Goal: Task Accomplishment & Management: Complete application form

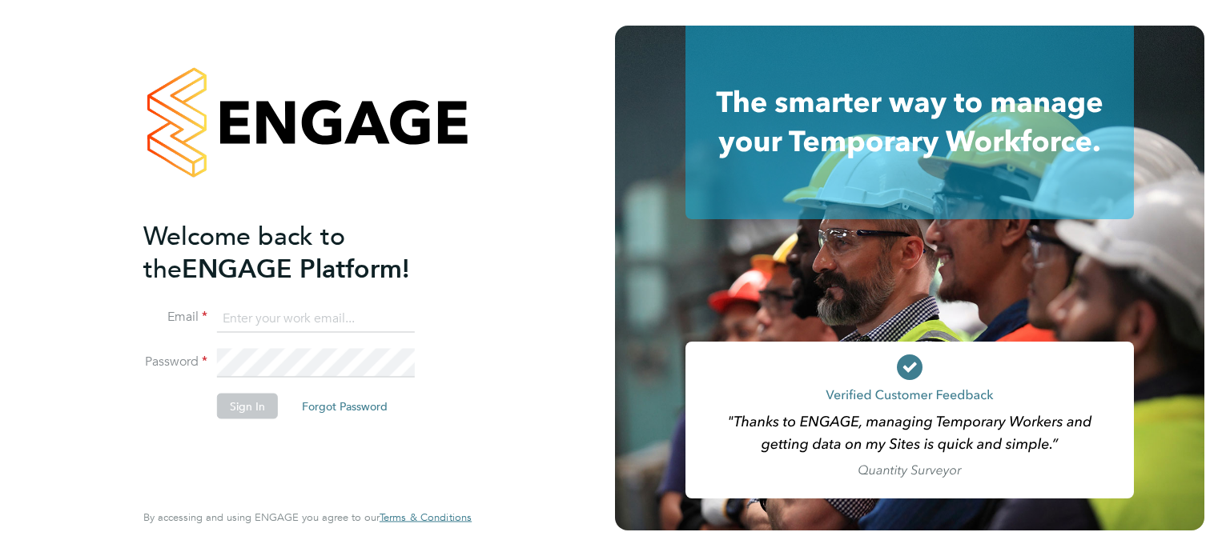
type input "sam.baaziz@torus.co.uk"
click at [248, 406] on button "Sign In" at bounding box center [247, 406] width 61 height 26
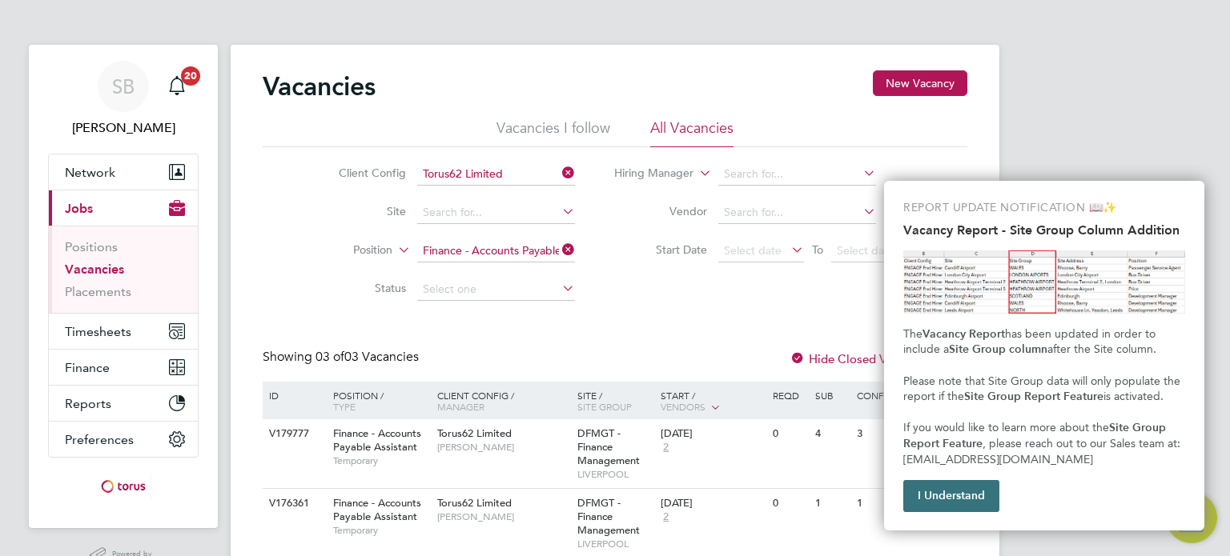
click at [906, 496] on button "I Understand" at bounding box center [951, 496] width 96 height 32
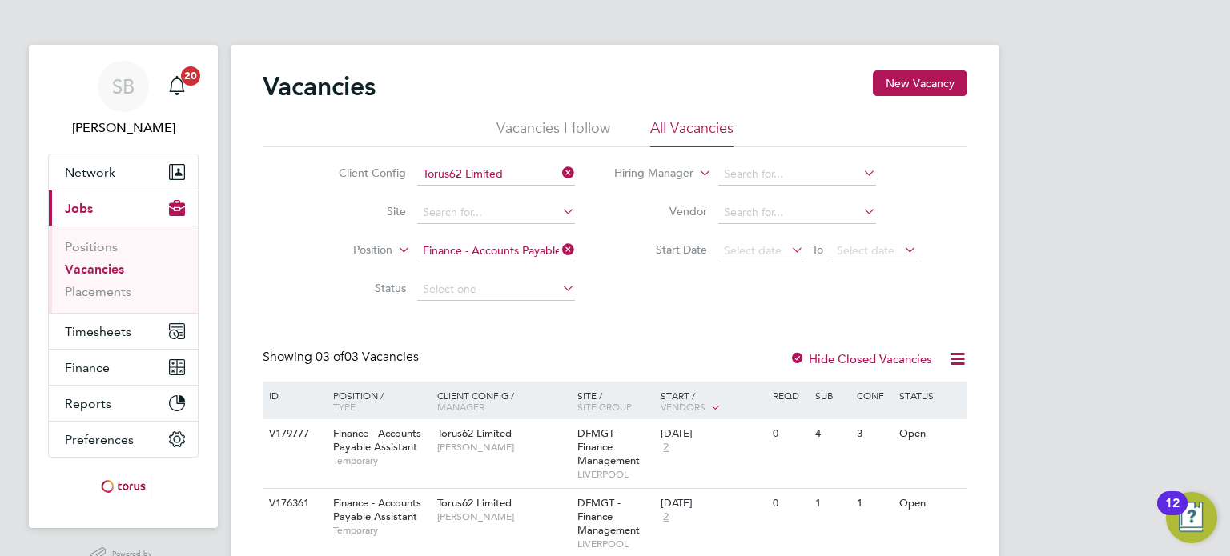
click at [559, 251] on icon at bounding box center [559, 250] width 0 height 22
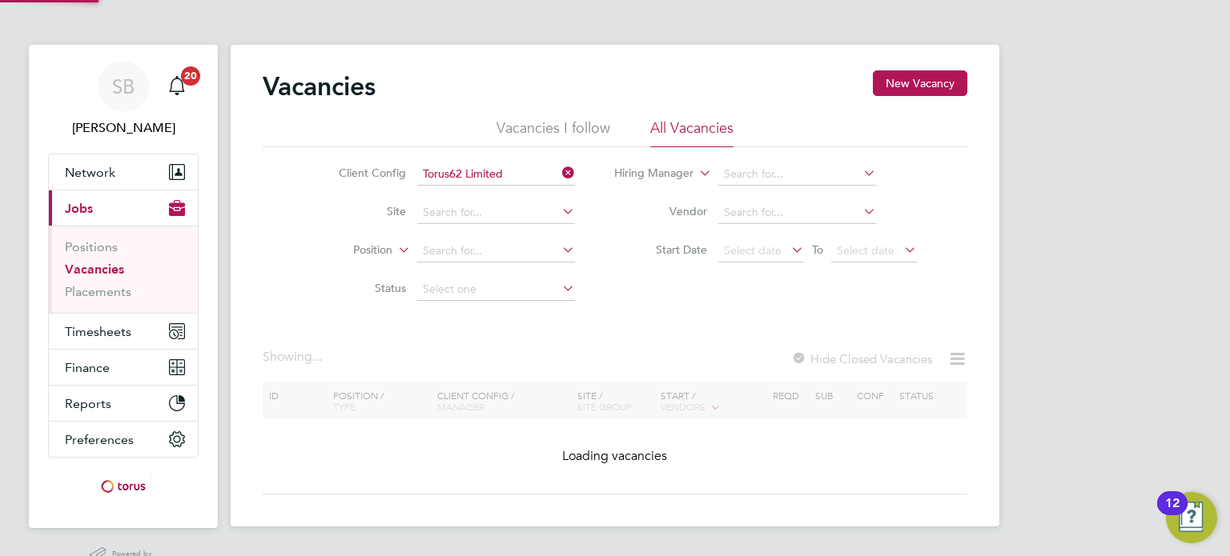
click at [559, 251] on icon at bounding box center [559, 250] width 0 height 22
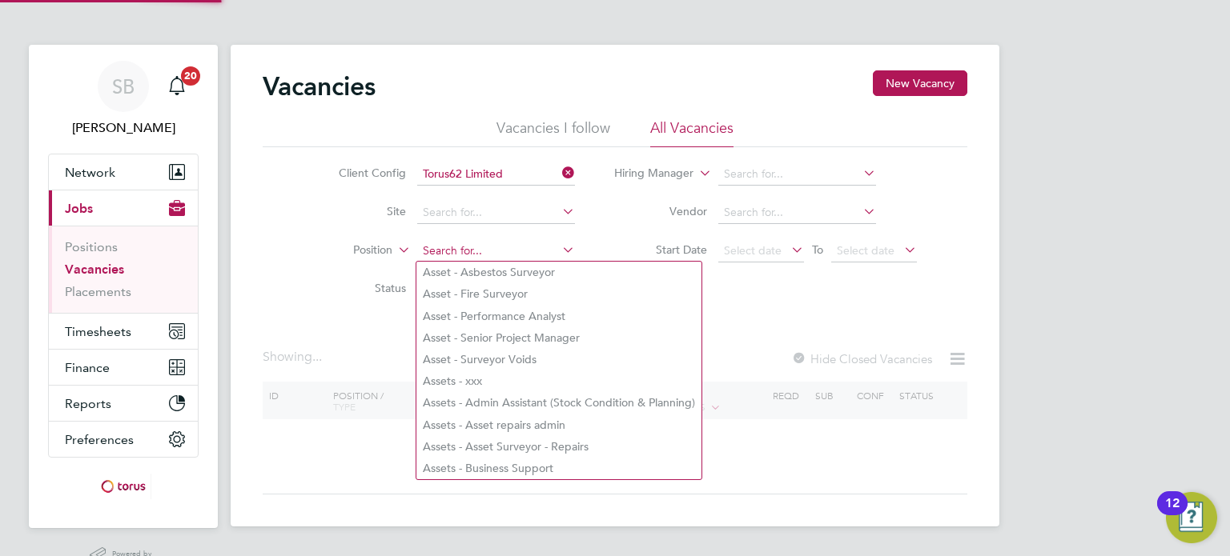
click at [494, 244] on input at bounding box center [496, 251] width 158 height 22
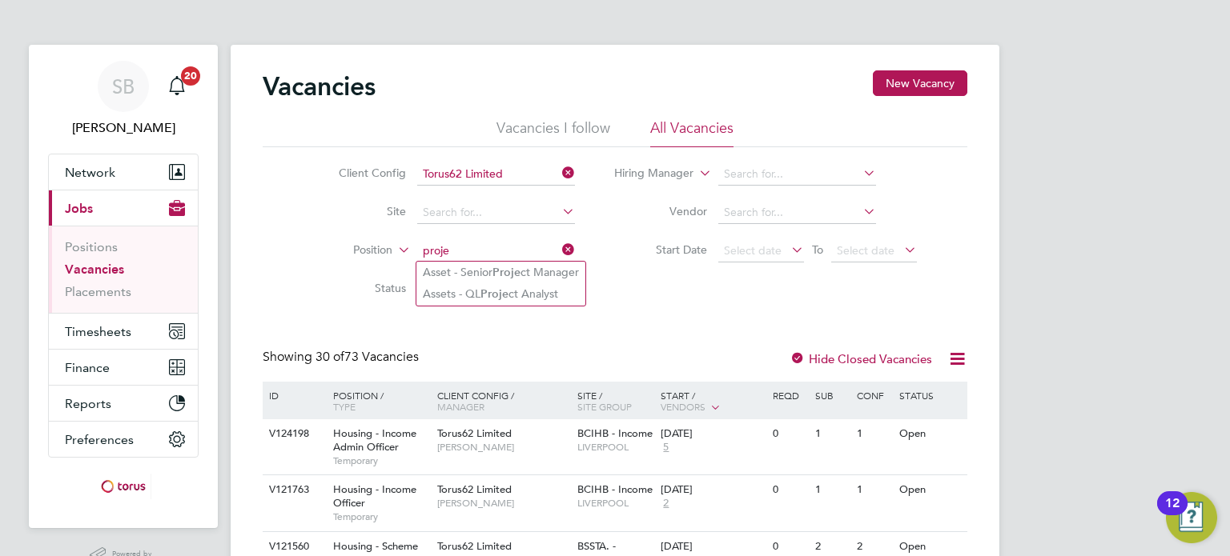
type input "proje"
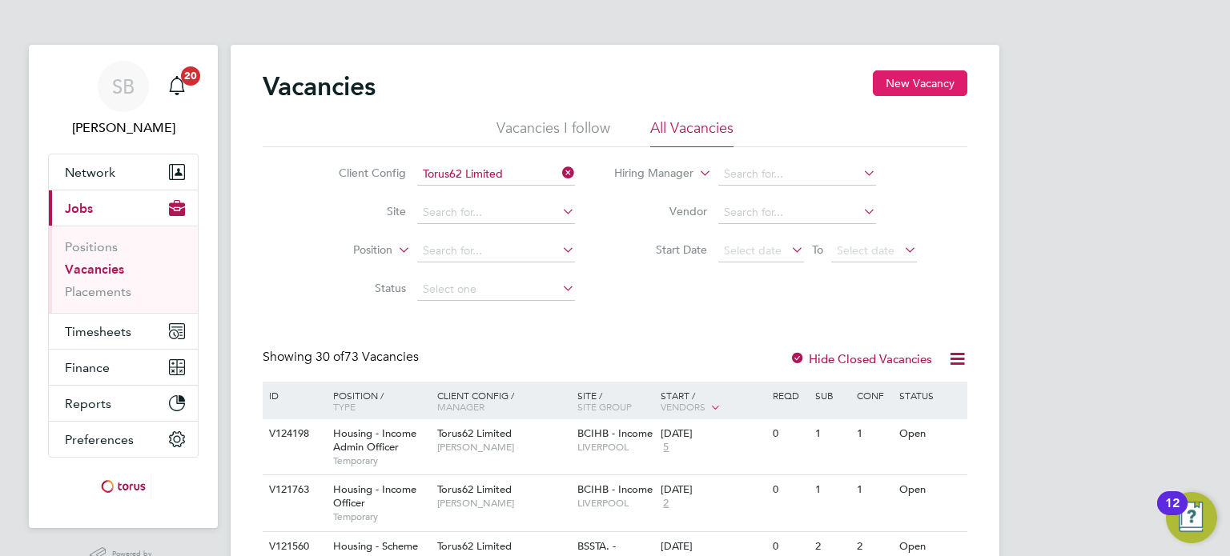
click at [905, 79] on button "New Vacancy" at bounding box center [920, 83] width 94 height 26
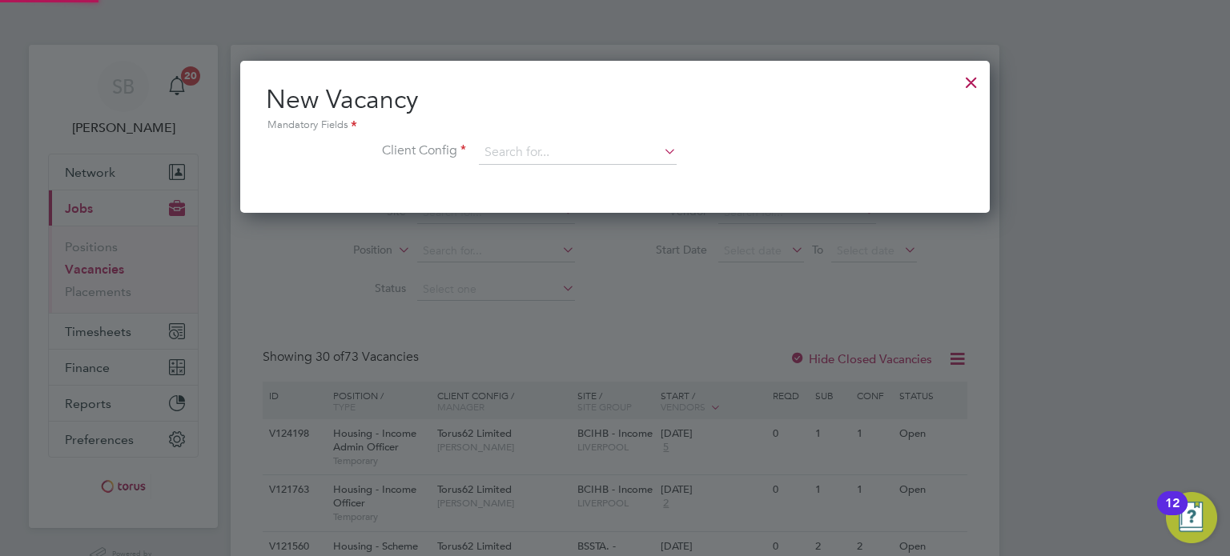
scroll to position [151, 750]
click at [629, 148] on input at bounding box center [578, 153] width 198 height 24
click at [568, 233] on li "Torus62 Limited" at bounding box center [578, 240] width 199 height 22
type input "Torus62 Limited"
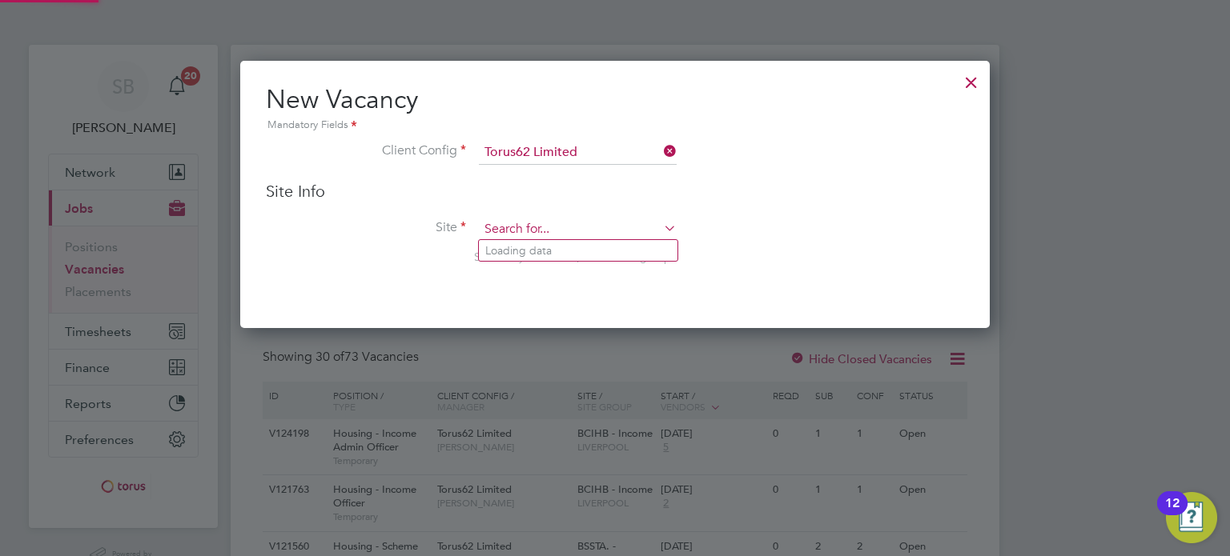
click at [551, 222] on input at bounding box center [578, 230] width 198 height 24
click at [560, 242] on li "BAAMT - Asset Management" at bounding box center [686, 251] width 414 height 22
type input "BAAMT - Asset Management"
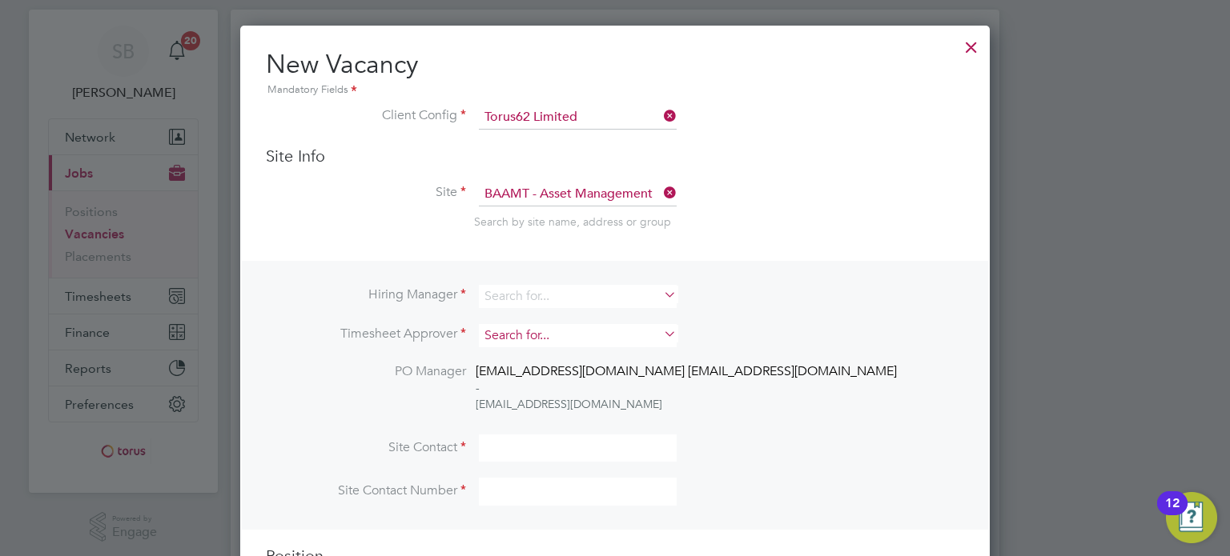
scroll to position [37, 0]
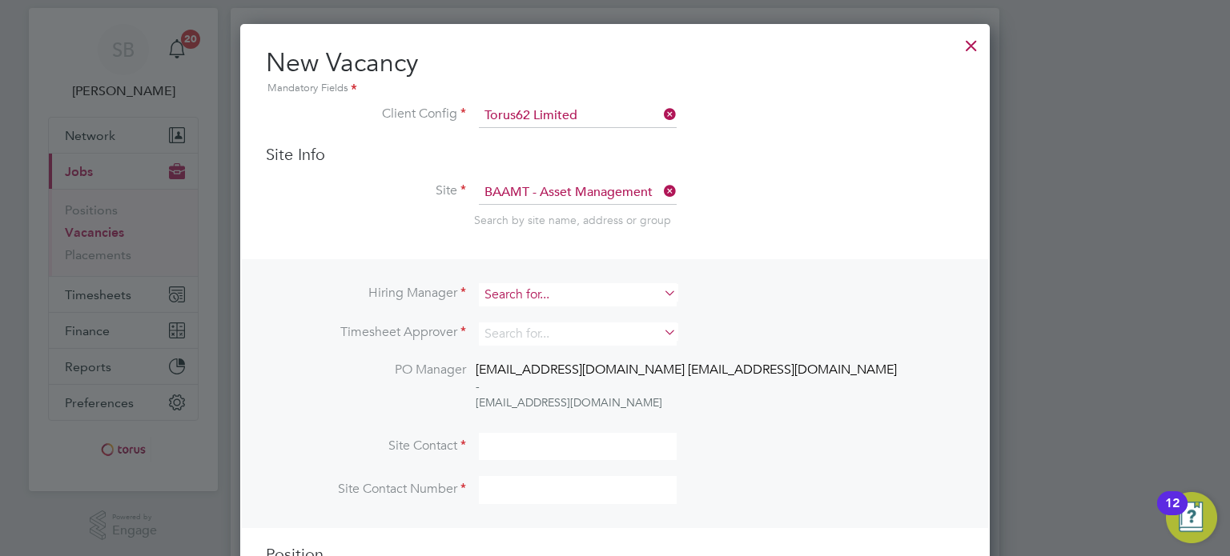
click at [540, 286] on input at bounding box center [578, 294] width 198 height 23
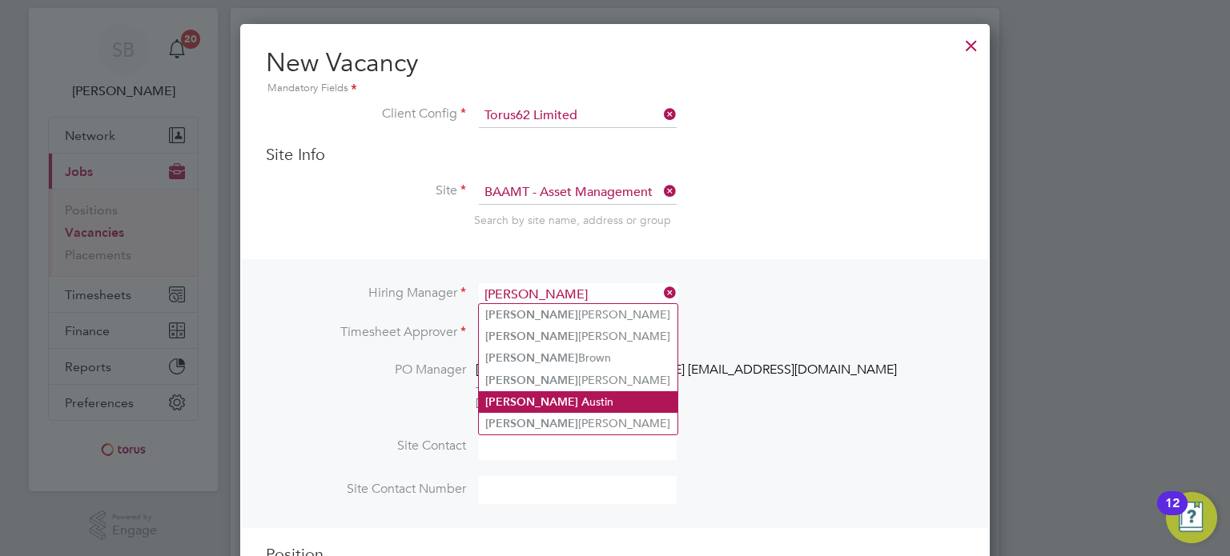
click at [529, 393] on li "Mike A ustin" at bounding box center [578, 402] width 199 height 22
type input "Mike Austin"
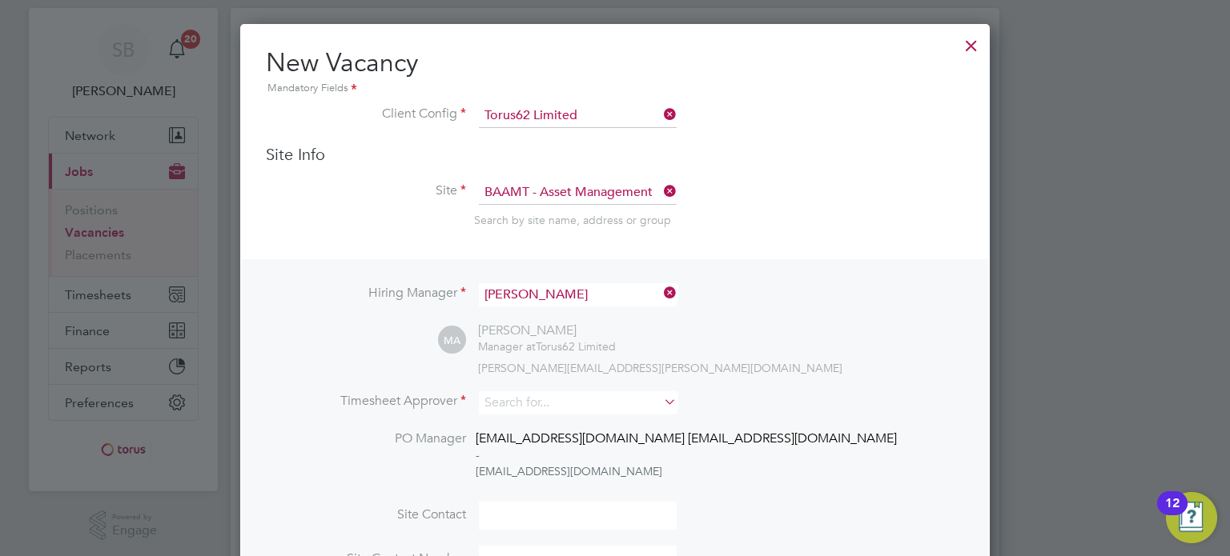
scroll to position [696, 750]
click at [518, 403] on input at bounding box center [578, 402] width 198 height 23
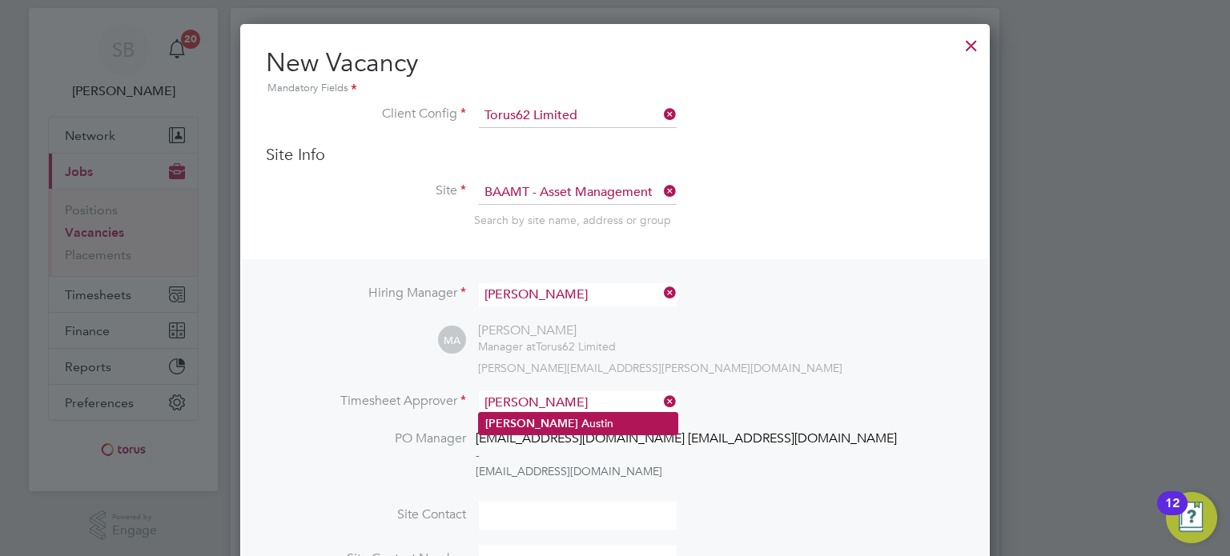
click at [532, 418] on li "Mike A ustin" at bounding box center [578, 424] width 199 height 22
type input "Mike Austin"
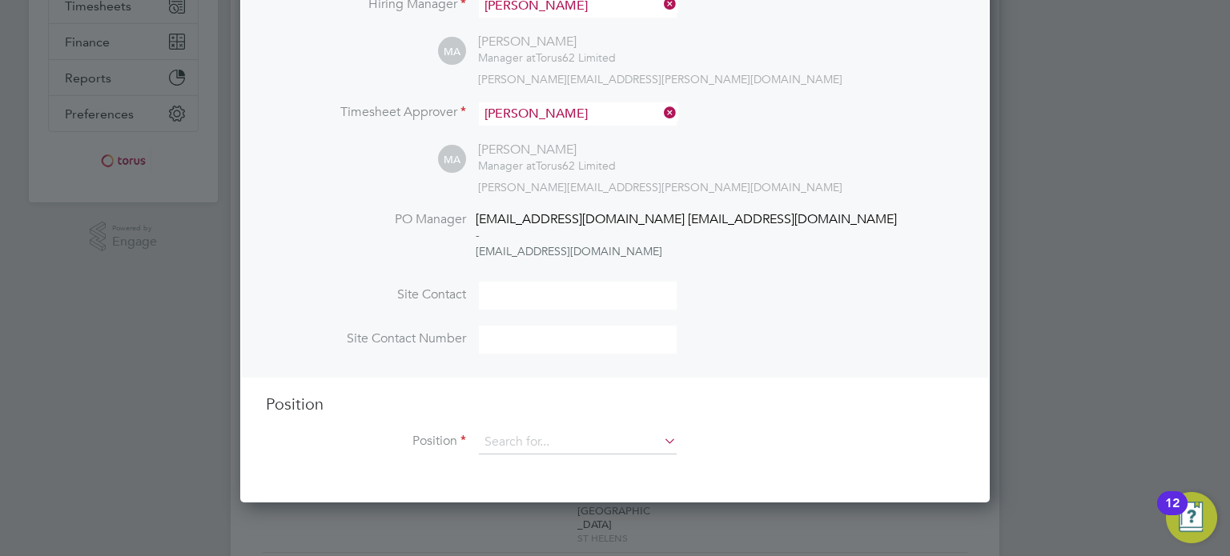
scroll to position [327, 0]
click at [499, 431] on input at bounding box center [578, 442] width 198 height 24
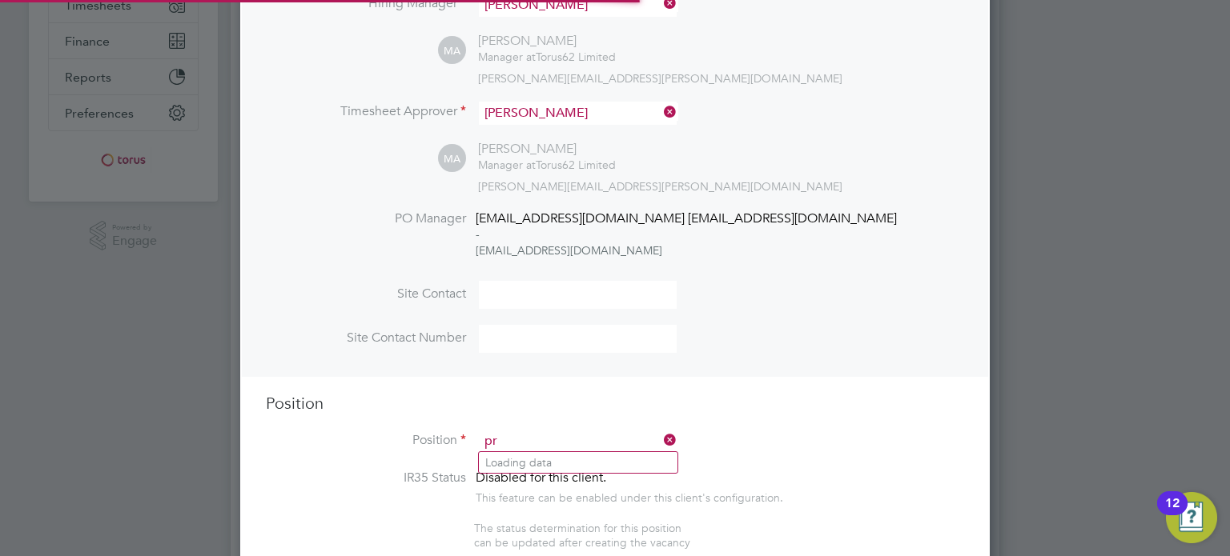
scroll to position [2292, 750]
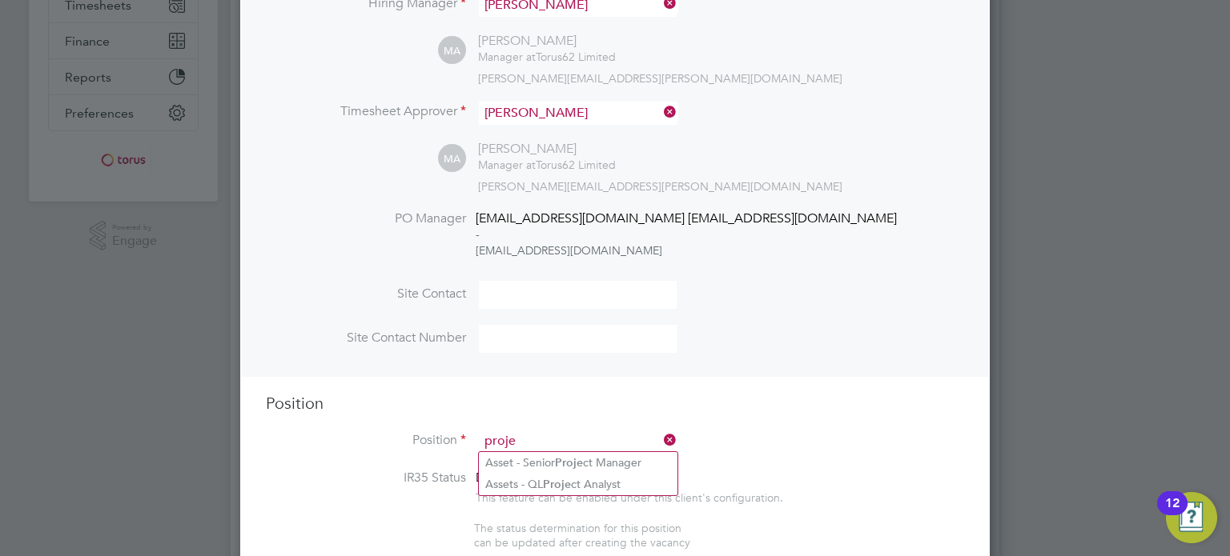
type input "proje"
click at [1053, 349] on div at bounding box center [615, 278] width 1230 height 556
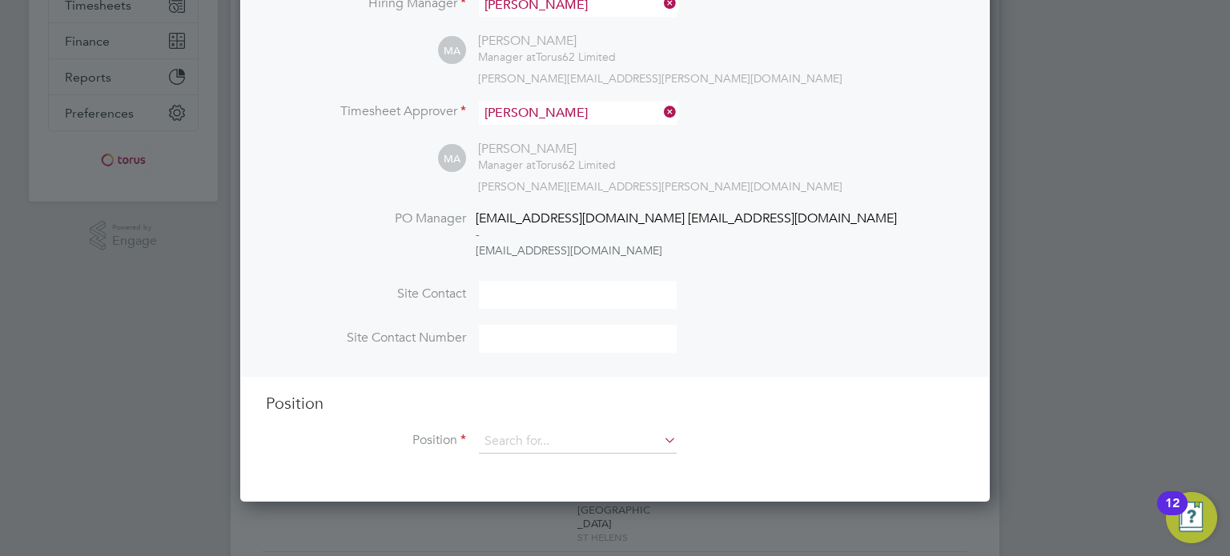
scroll to position [0, 0]
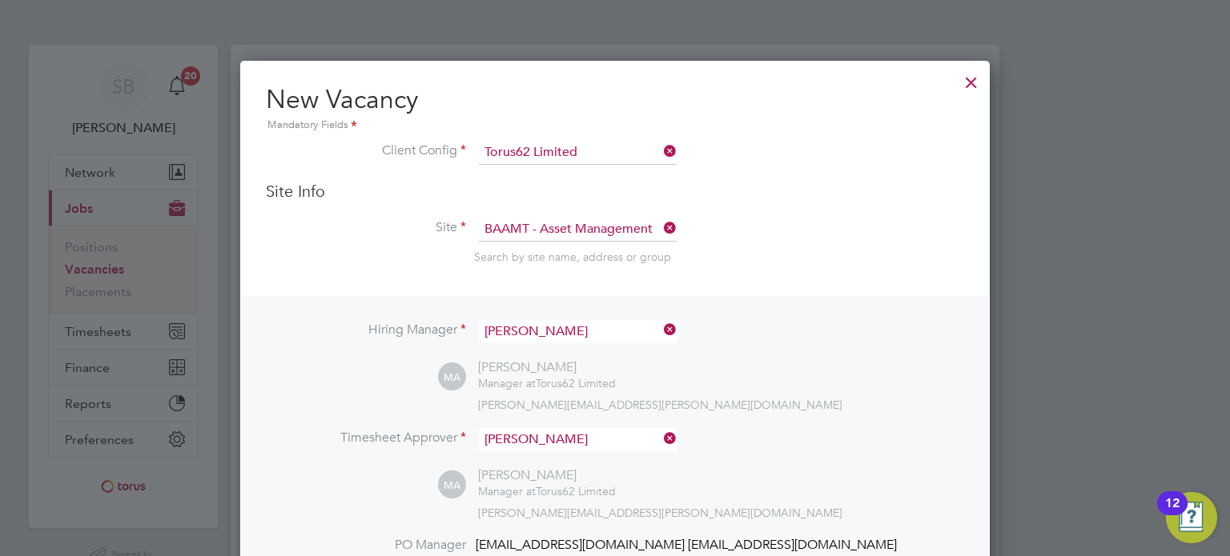
click at [970, 91] on div at bounding box center [971, 78] width 29 height 29
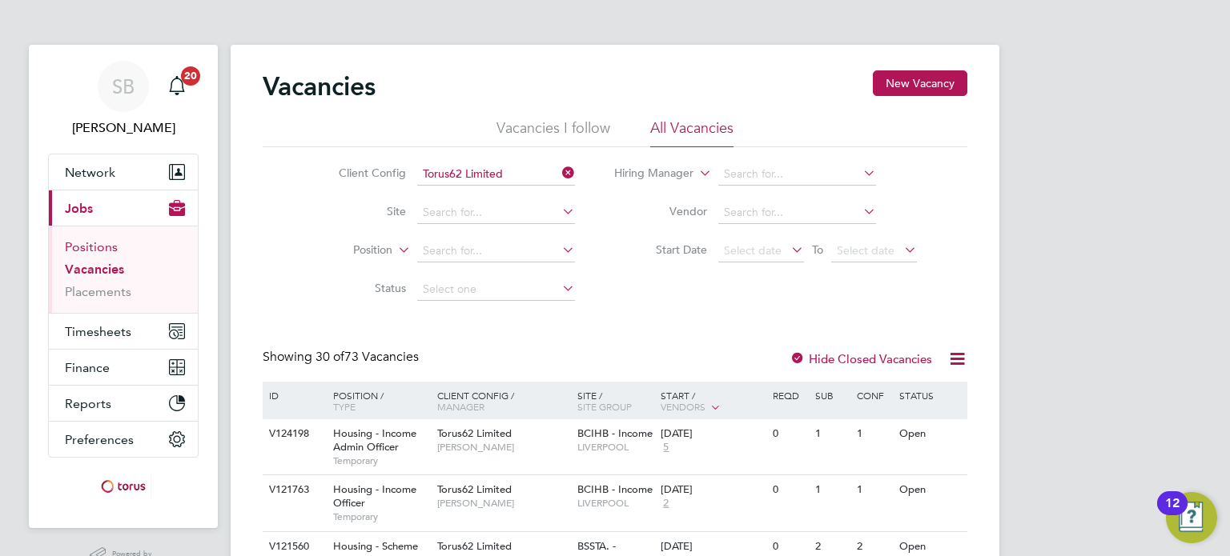
click at [106, 246] on link "Positions" at bounding box center [91, 246] width 53 height 15
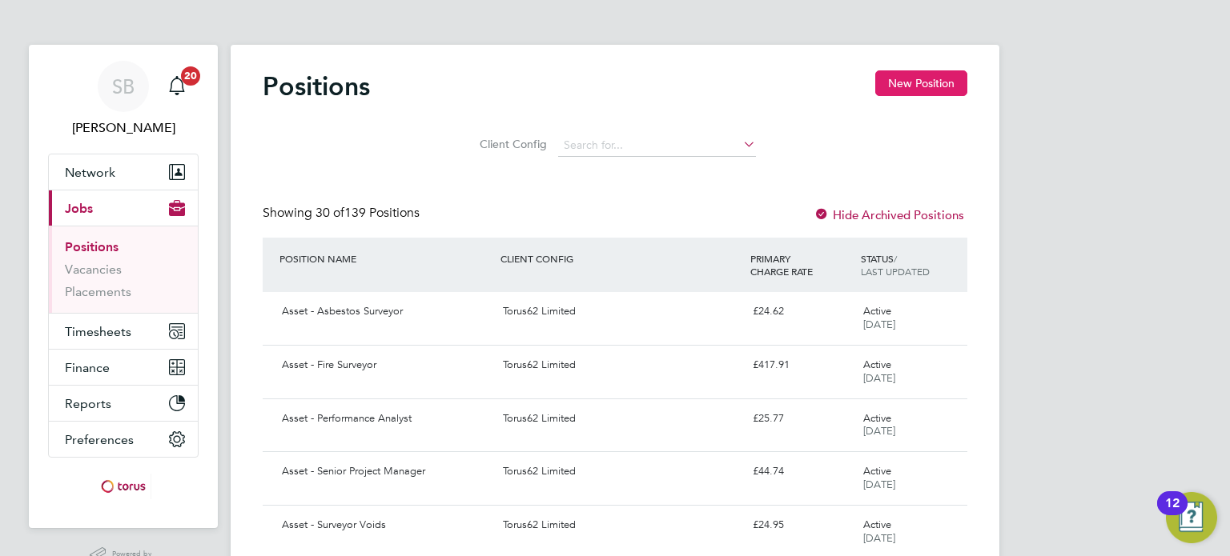
click at [896, 87] on button "New Position" at bounding box center [921, 83] width 92 height 26
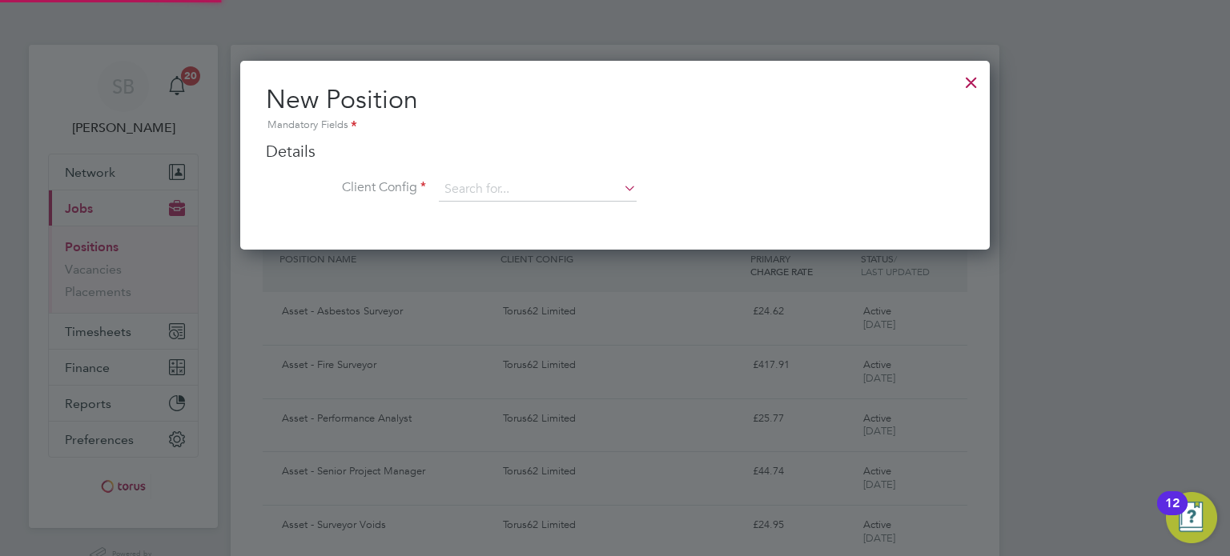
scroll to position [188, 750]
click at [474, 193] on input at bounding box center [538, 190] width 198 height 24
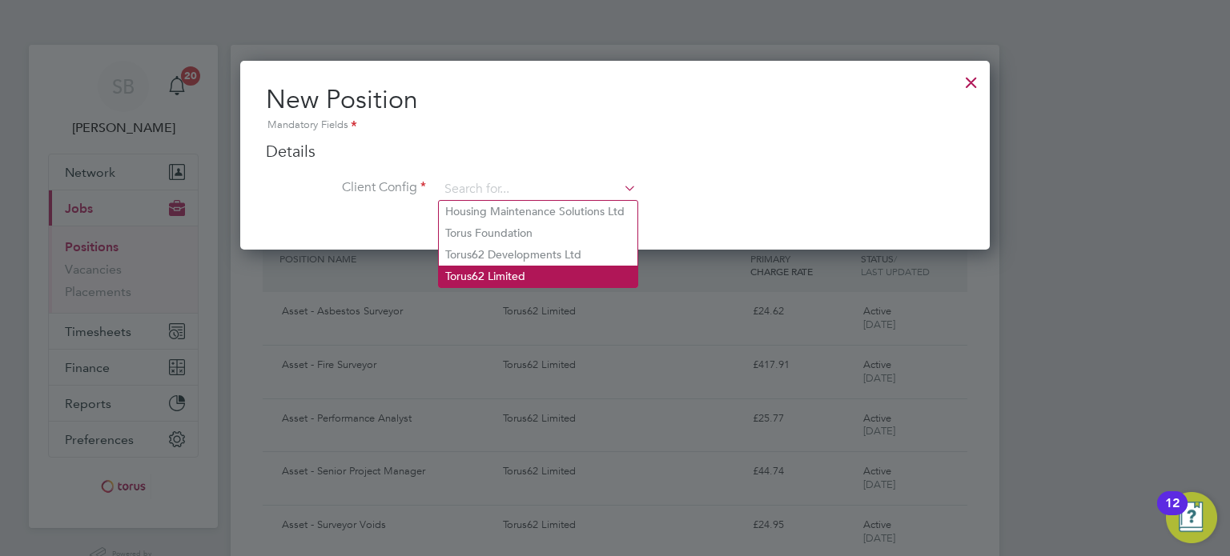
click at [474, 271] on li "Torus62 Limited" at bounding box center [538, 277] width 199 height 22
type input "Torus62 Limited"
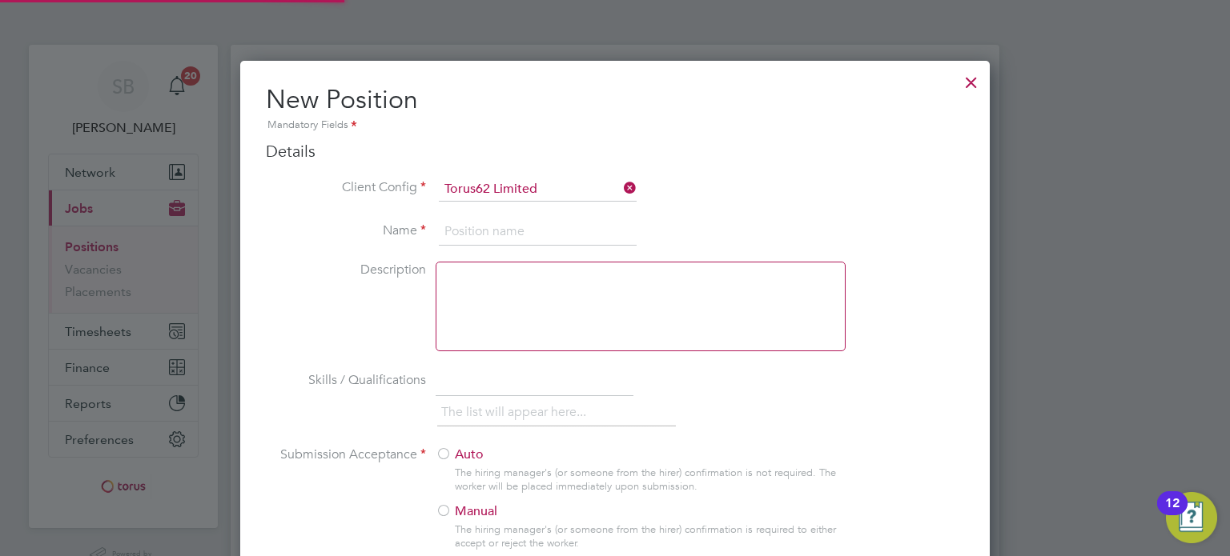
scroll to position [1044, 750]
click at [458, 240] on input at bounding box center [538, 232] width 198 height 29
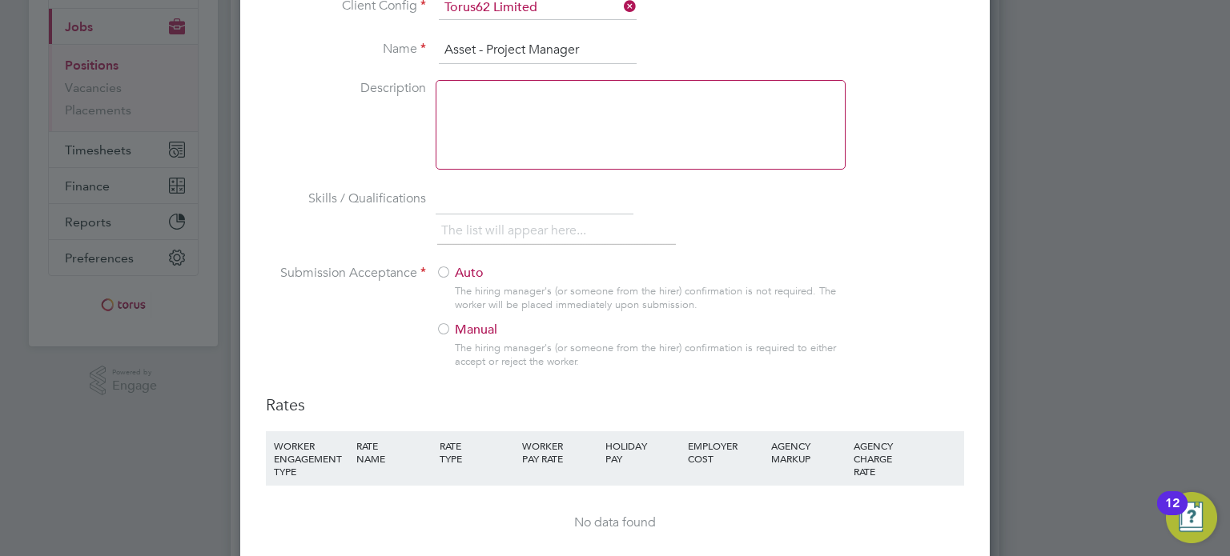
scroll to position [200, 0]
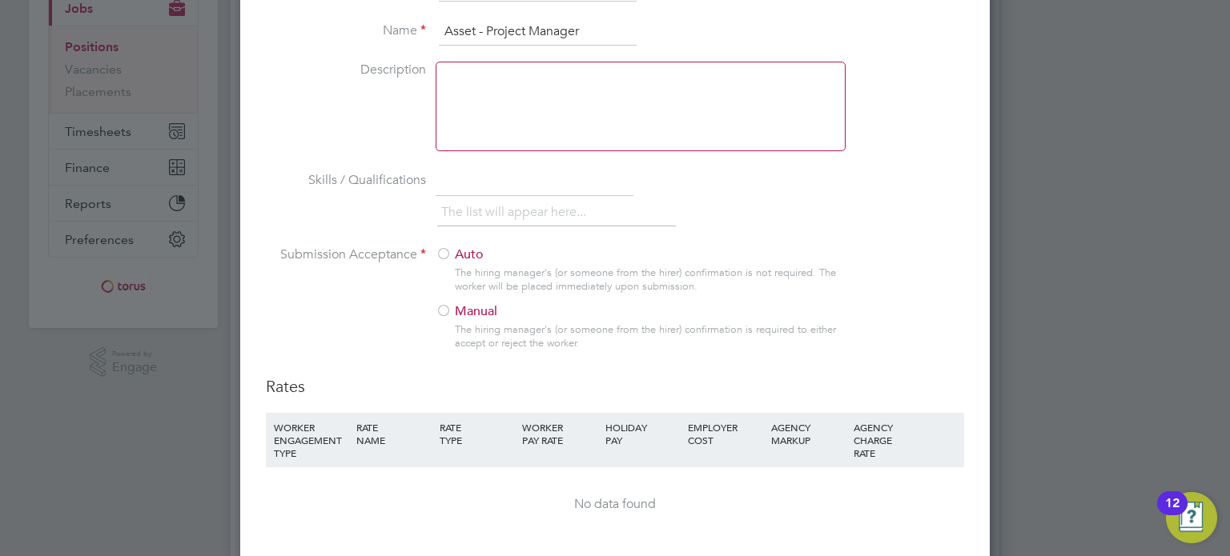
type input "Asset - Project Manager"
click at [435, 319] on div at bounding box center [443, 312] width 16 height 16
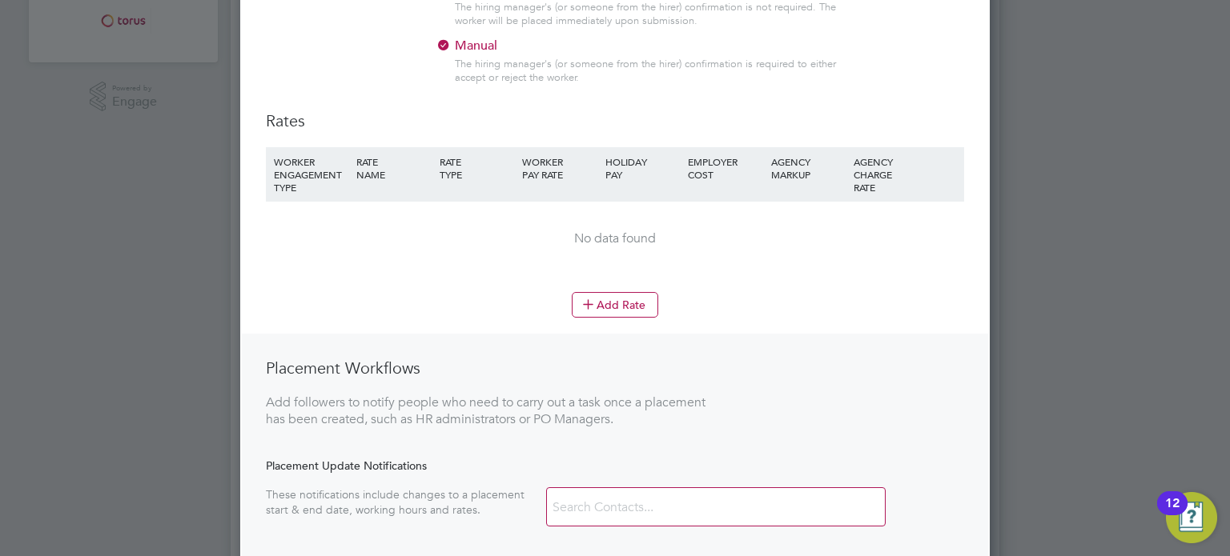
scroll to position [489, 0]
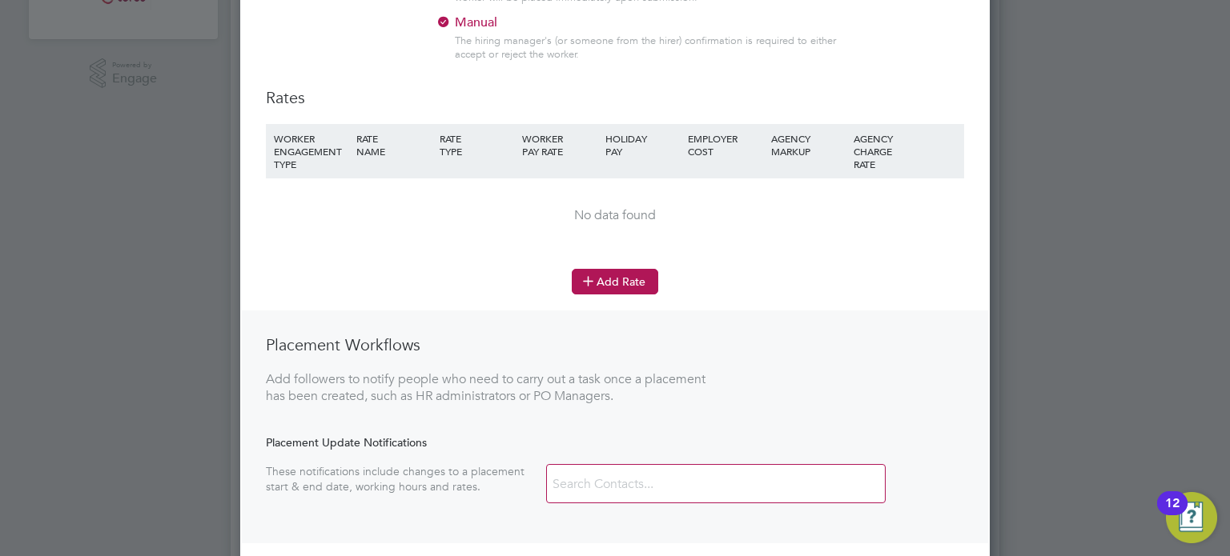
click at [598, 291] on button "Add Rate" at bounding box center [615, 282] width 86 height 26
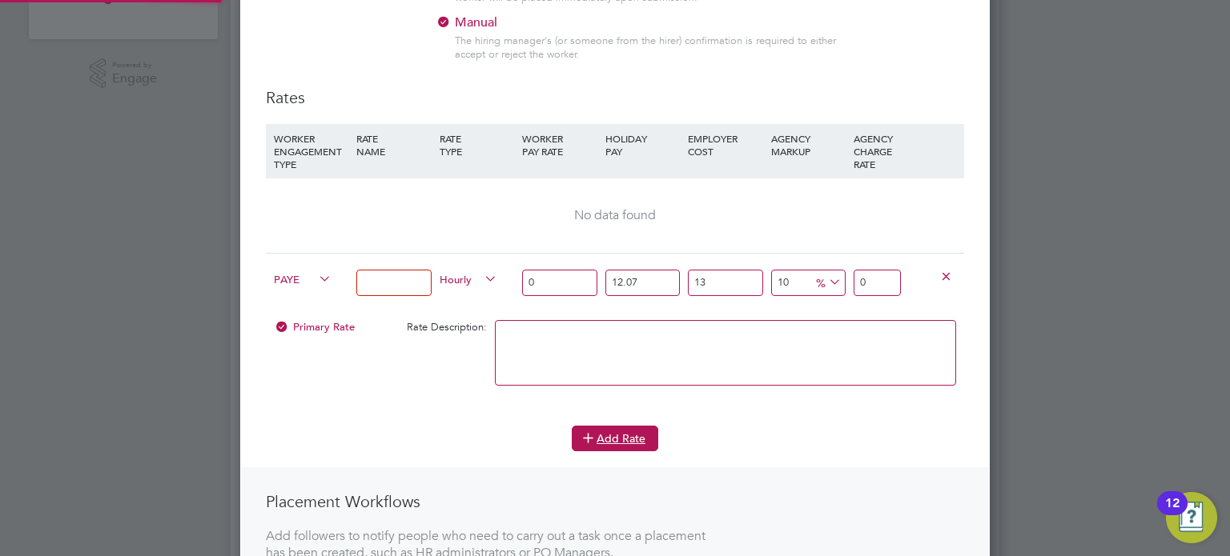
scroll to position [1126, 750]
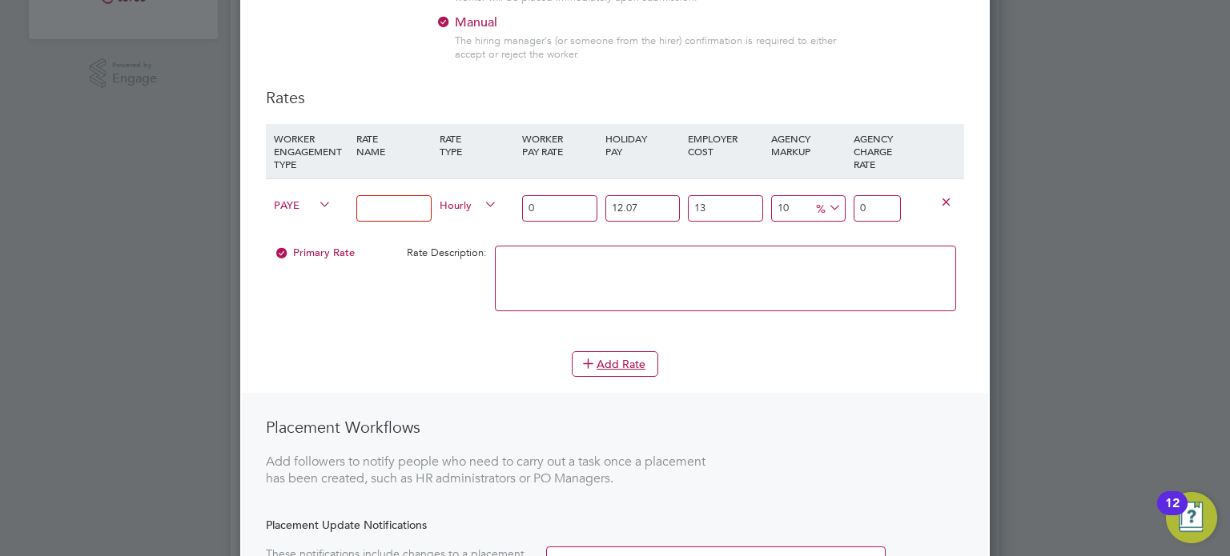
click at [423, 205] on input at bounding box center [393, 208] width 74 height 26
click at [401, 204] on input "Asset - Senior Project Manager" at bounding box center [393, 208] width 74 height 26
type input "Asset - Project Manager"
drag, startPoint x: 563, startPoint y: 210, endPoint x: 517, endPoint y: 205, distance: 45.9
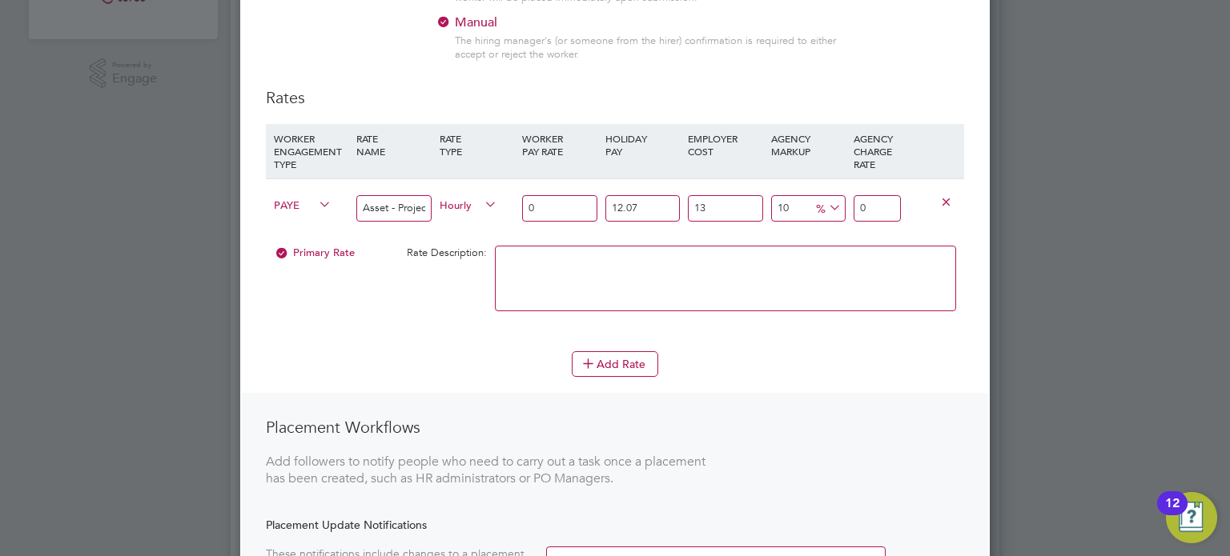
click at [517, 205] on div "PAYE Asset - Project Manager Hourly 0 12.07 n/a 13 n/a 10 0 % 0" at bounding box center [615, 208] width 698 height 59
type input "2"
type input "2.7860602"
type input "27"
type input "37.6118127"
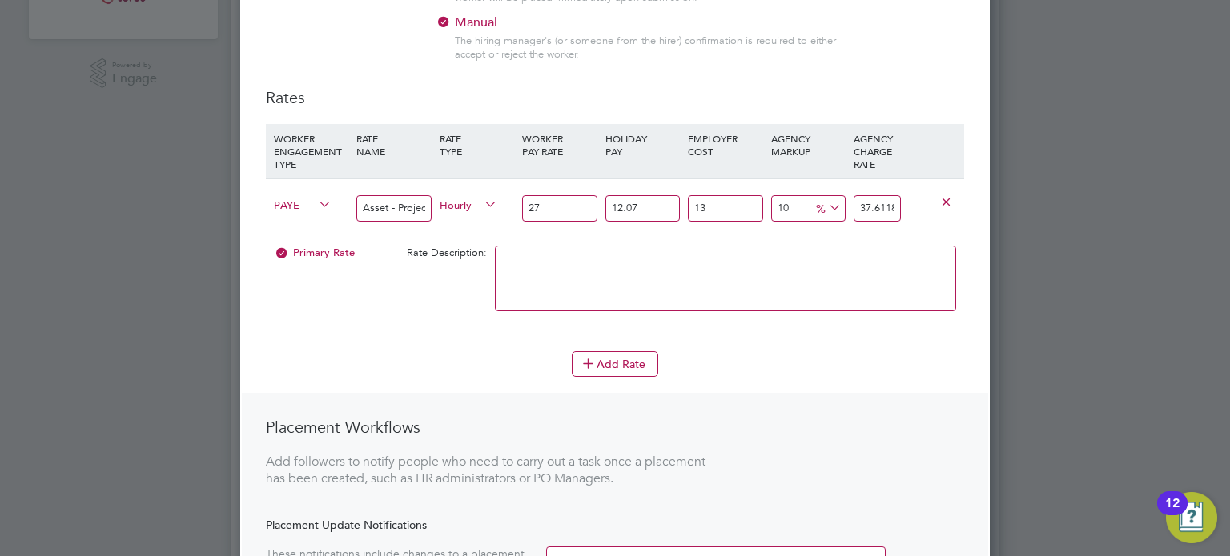
type input "27.5"
type input "38.30832775"
type input "27.53"
type input "38.350118653"
type input "27.53"
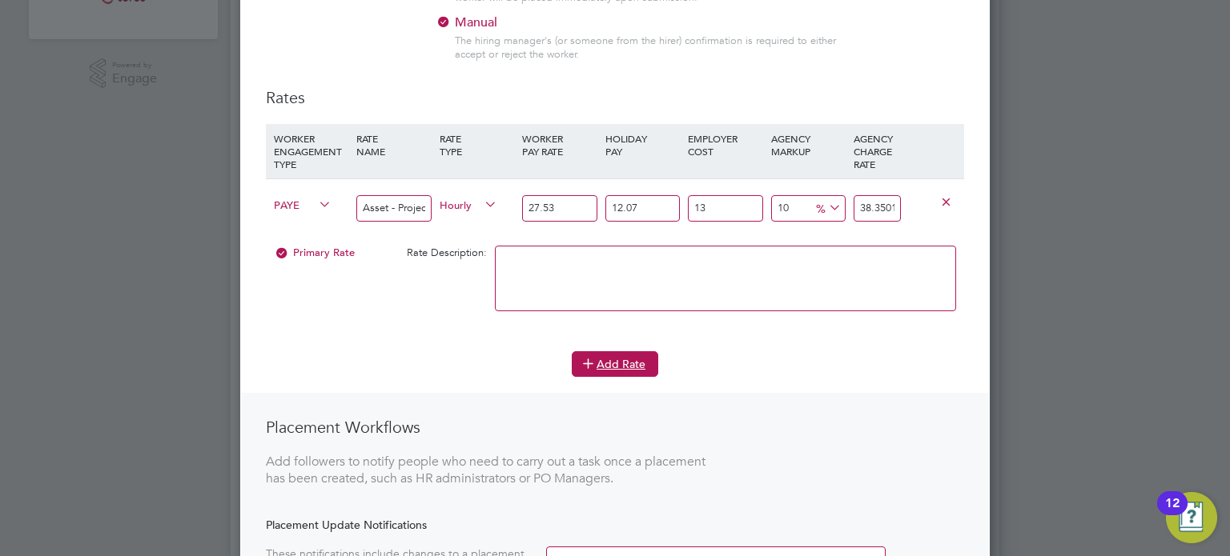
click at [604, 363] on button "Add Rate" at bounding box center [615, 364] width 86 height 26
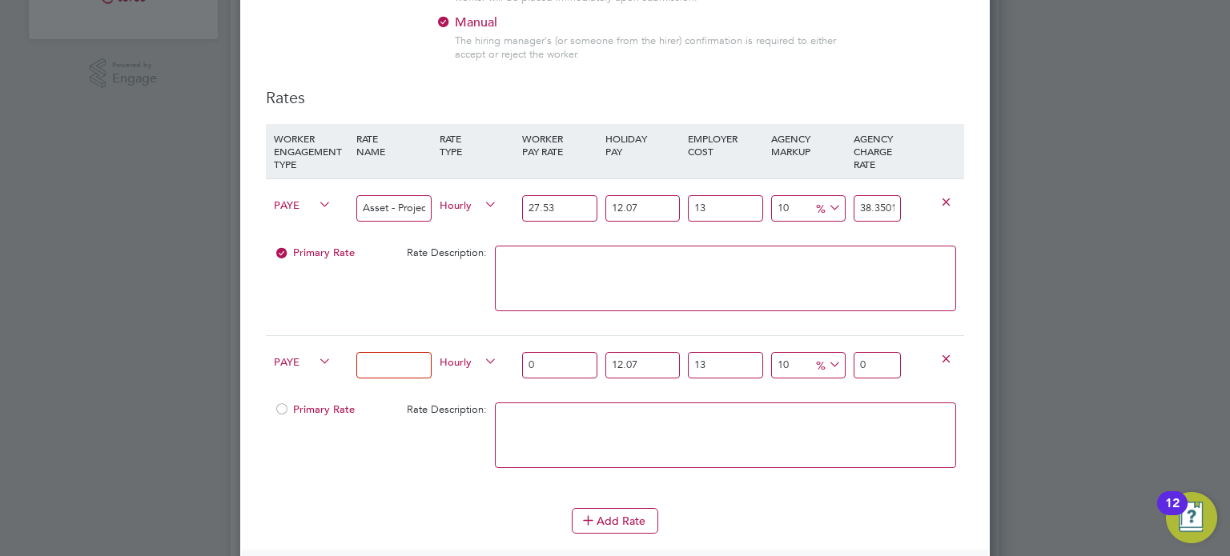
click at [939, 346] on div at bounding box center [932, 358] width 55 height 44
click at [940, 352] on icon at bounding box center [946, 358] width 12 height 12
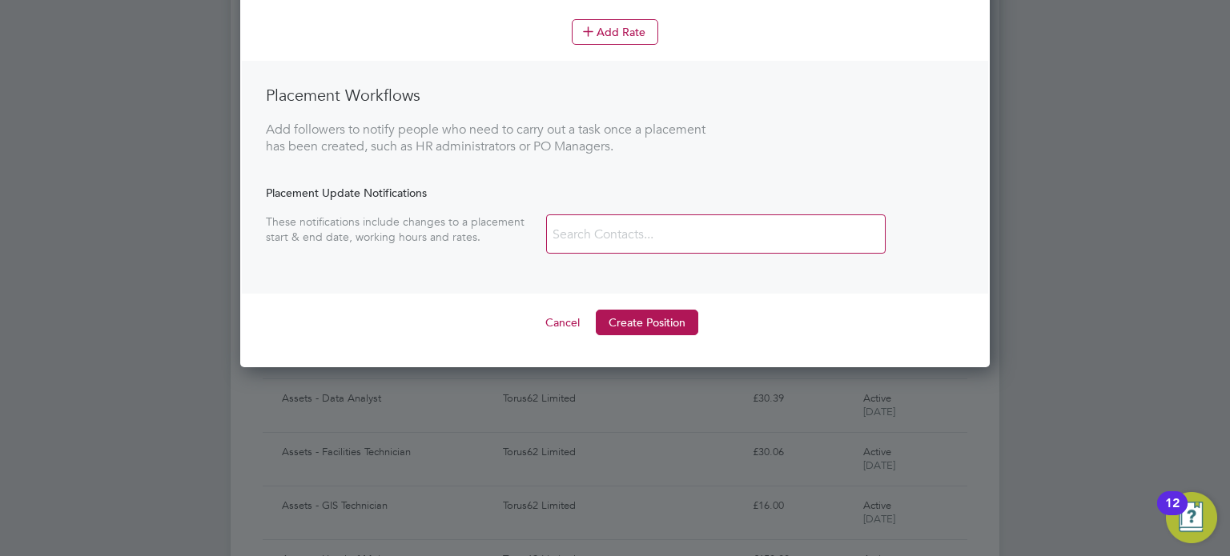
scroll to position [820, 0]
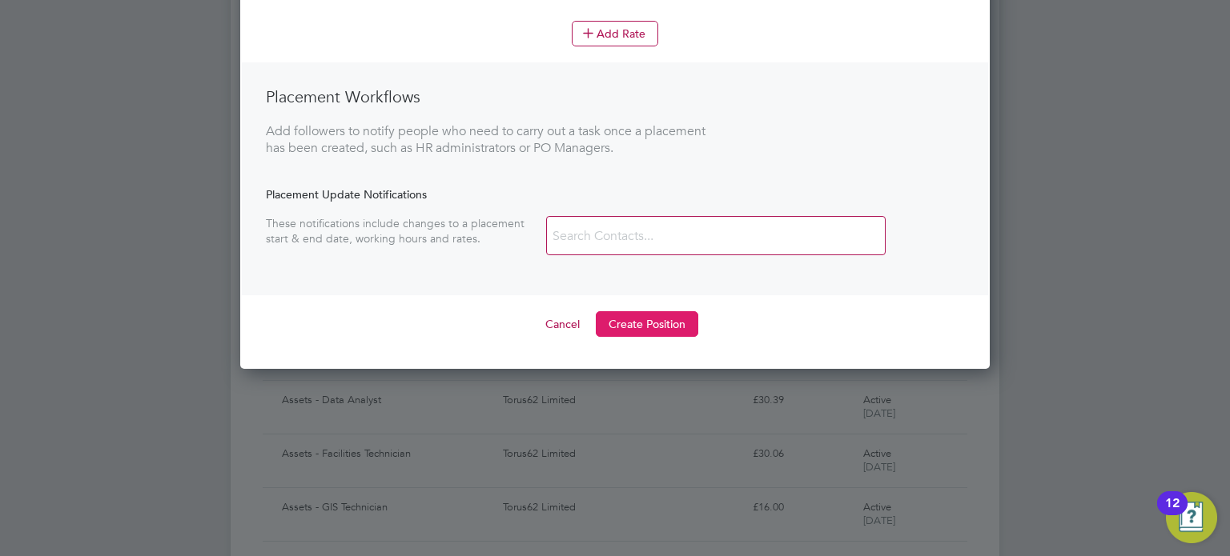
click at [640, 327] on button "Create Position" at bounding box center [647, 324] width 102 height 26
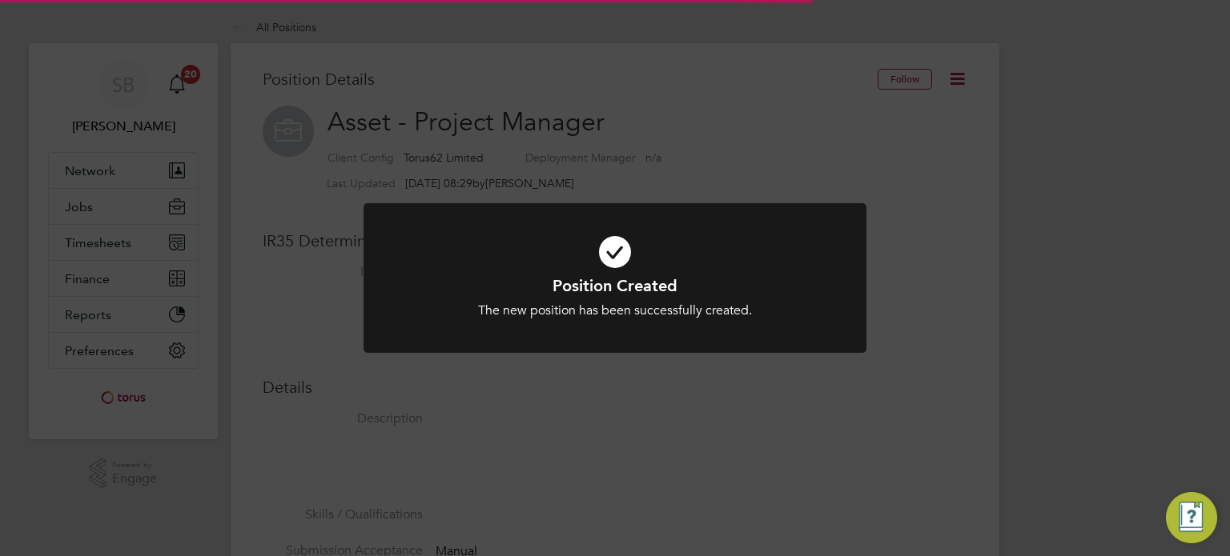
scroll to position [47, 107]
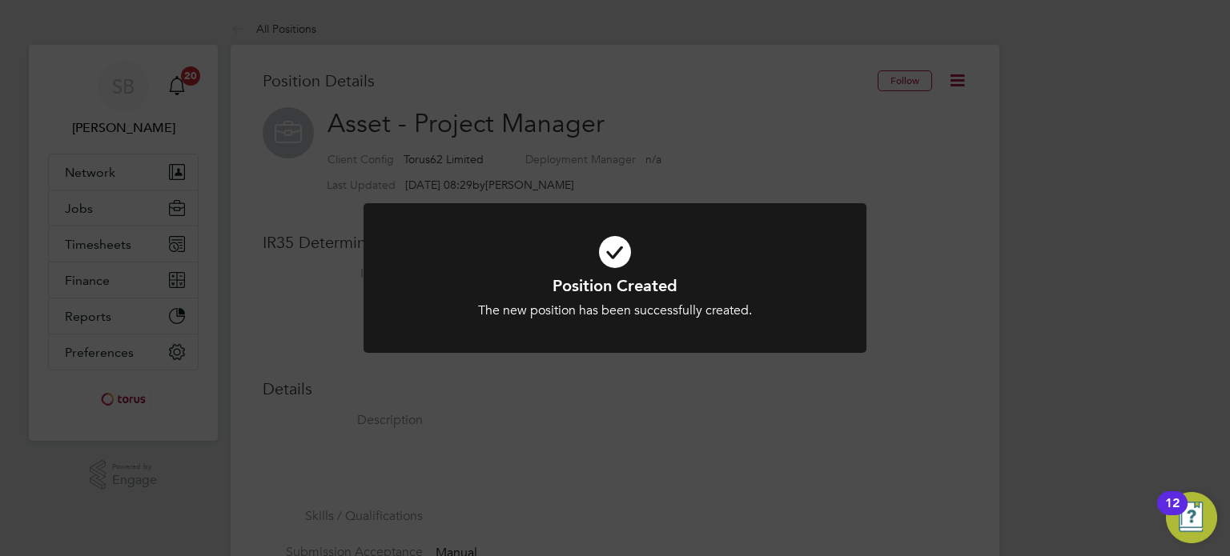
click at [585, 164] on div "Position Created The new position has been successfully created. Cancel Okay" at bounding box center [615, 278] width 1230 height 556
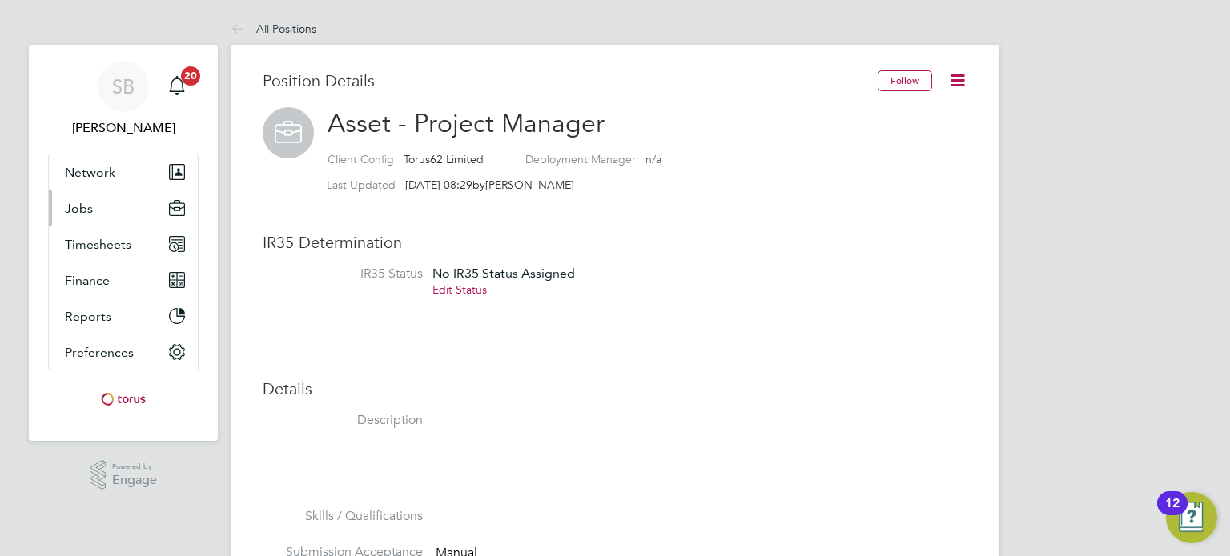
click at [101, 223] on button "Jobs" at bounding box center [123, 208] width 149 height 35
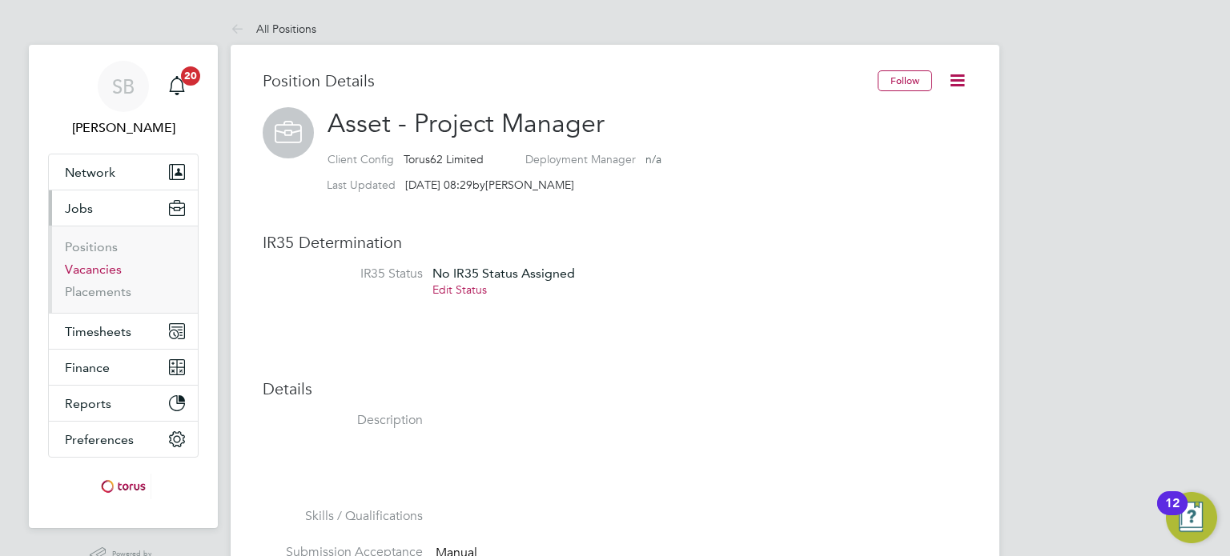
click at [94, 271] on link "Vacancies" at bounding box center [93, 269] width 57 height 15
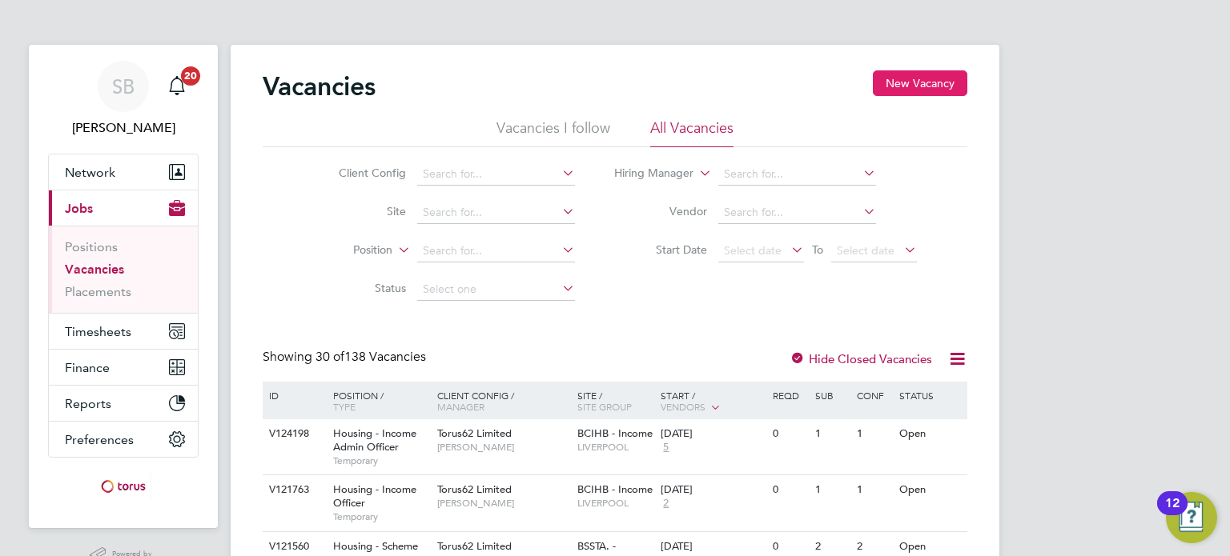
click at [954, 76] on button "New Vacancy" at bounding box center [920, 83] width 94 height 26
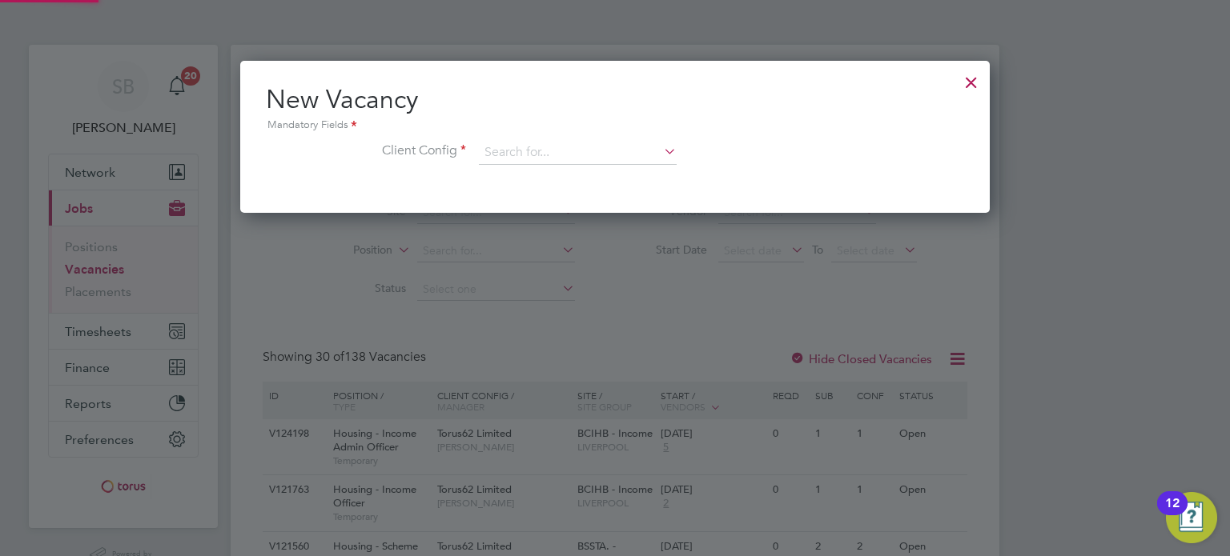
scroll to position [151, 750]
click at [516, 150] on input at bounding box center [578, 153] width 198 height 24
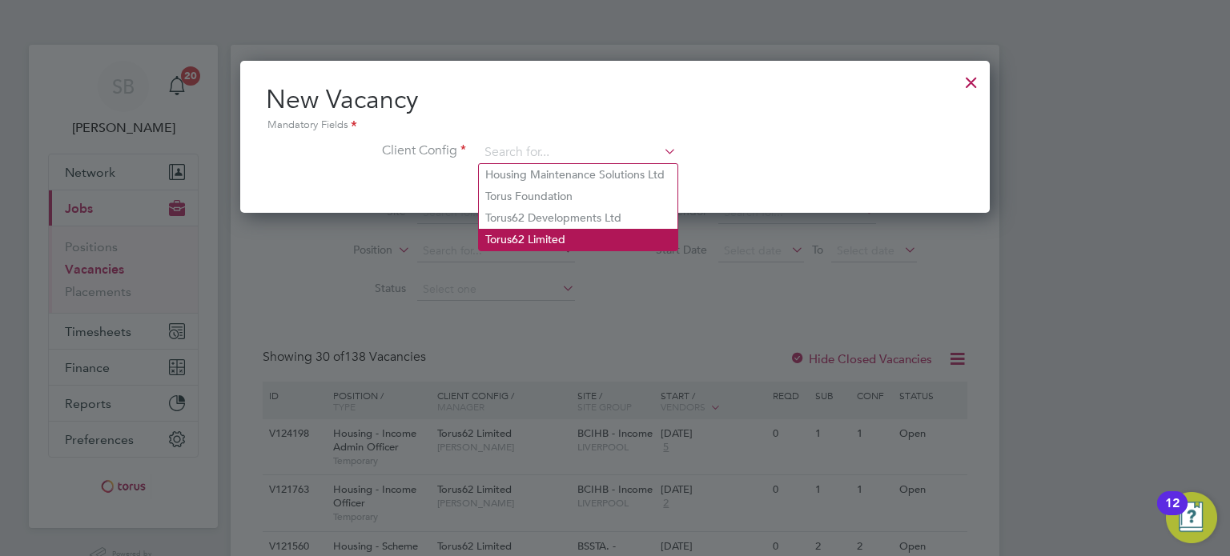
click at [514, 230] on li "Torus62 Limited" at bounding box center [578, 240] width 199 height 22
type input "Torus62 Limited"
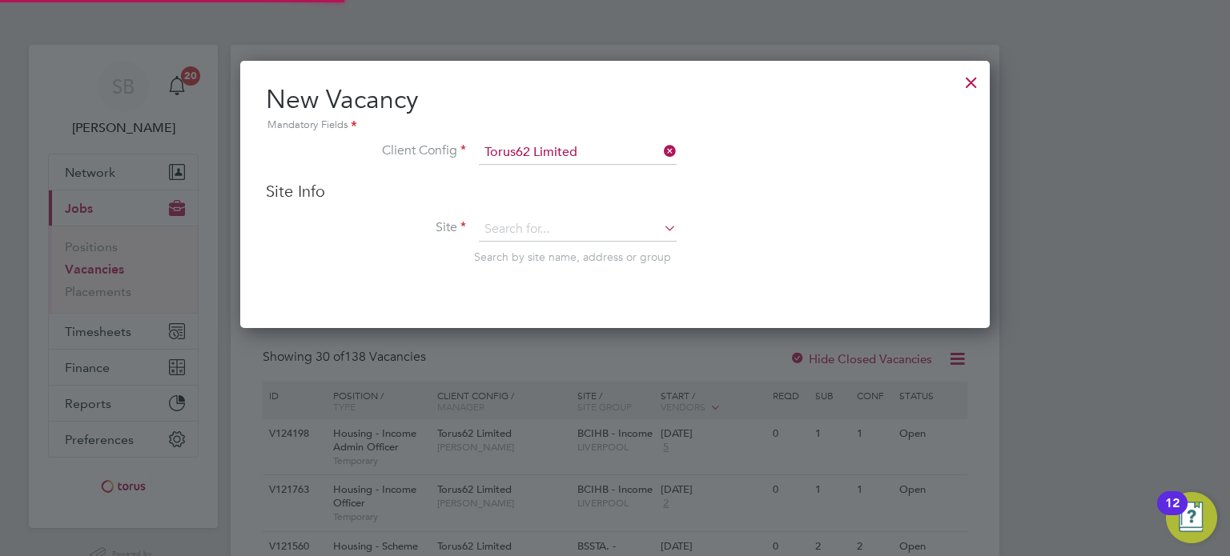
scroll to position [266, 750]
click at [521, 224] on input at bounding box center [578, 230] width 198 height 24
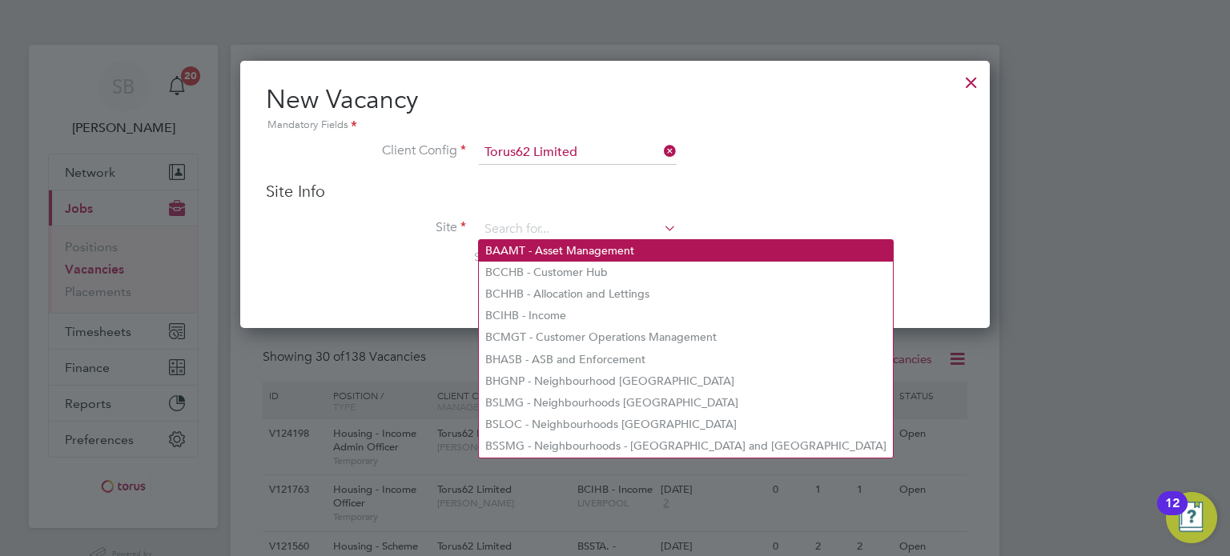
click at [554, 245] on li "BAAMT - Asset Management" at bounding box center [686, 251] width 414 height 22
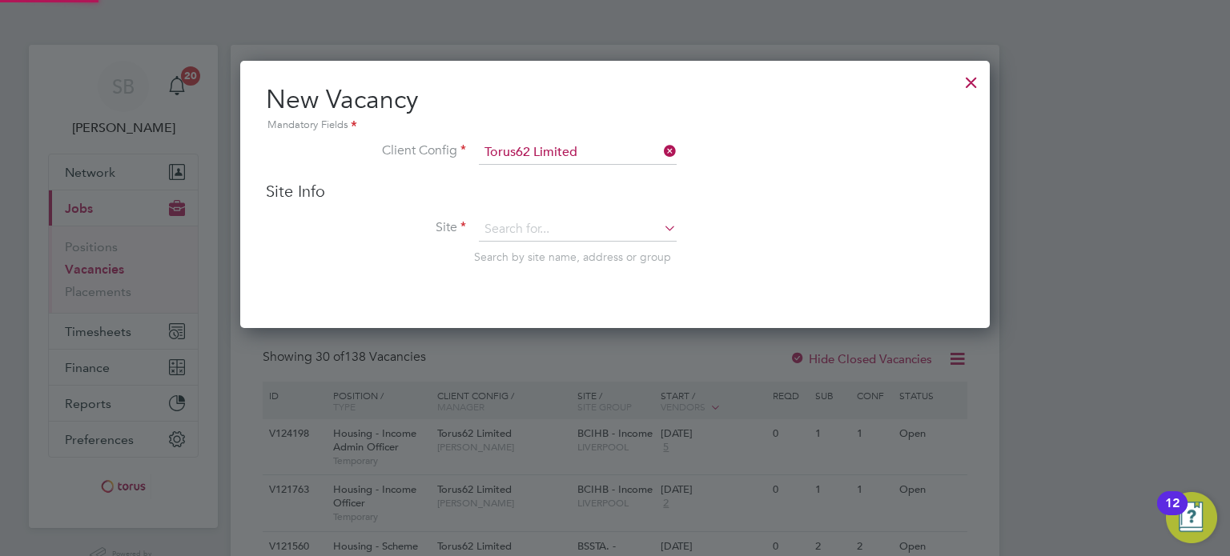
type input "BAAMT - Asset Management"
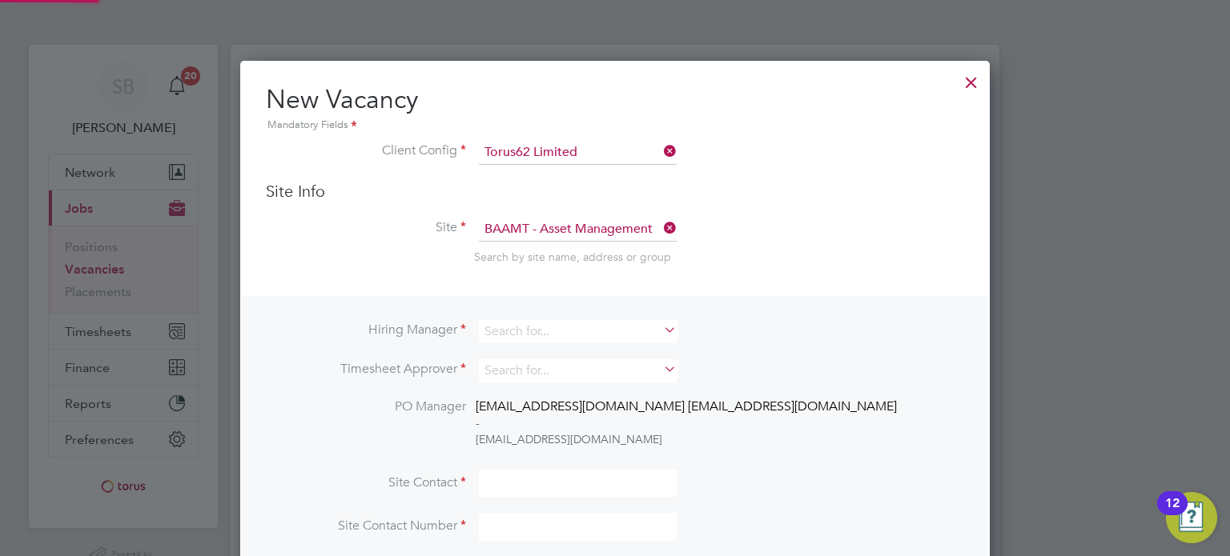
scroll to position [627, 750]
click at [544, 322] on input at bounding box center [578, 331] width 198 height 23
click at [524, 435] on li "Mike A ustin" at bounding box center [578, 439] width 199 height 22
type input "Mike Austin"
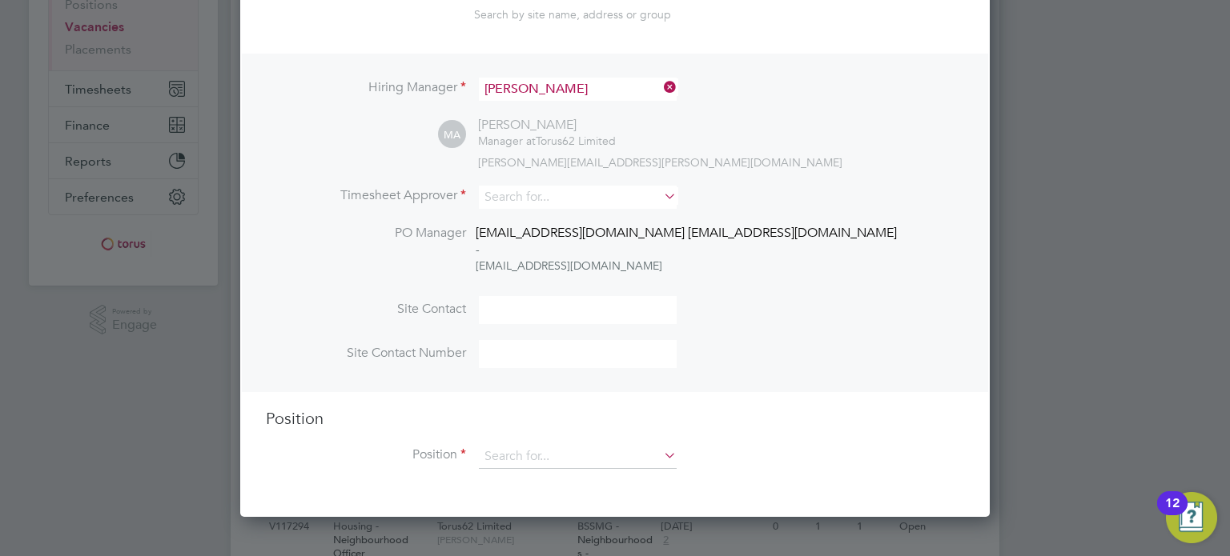
scroll to position [243, 0]
click at [571, 203] on input at bounding box center [578, 196] width 198 height 23
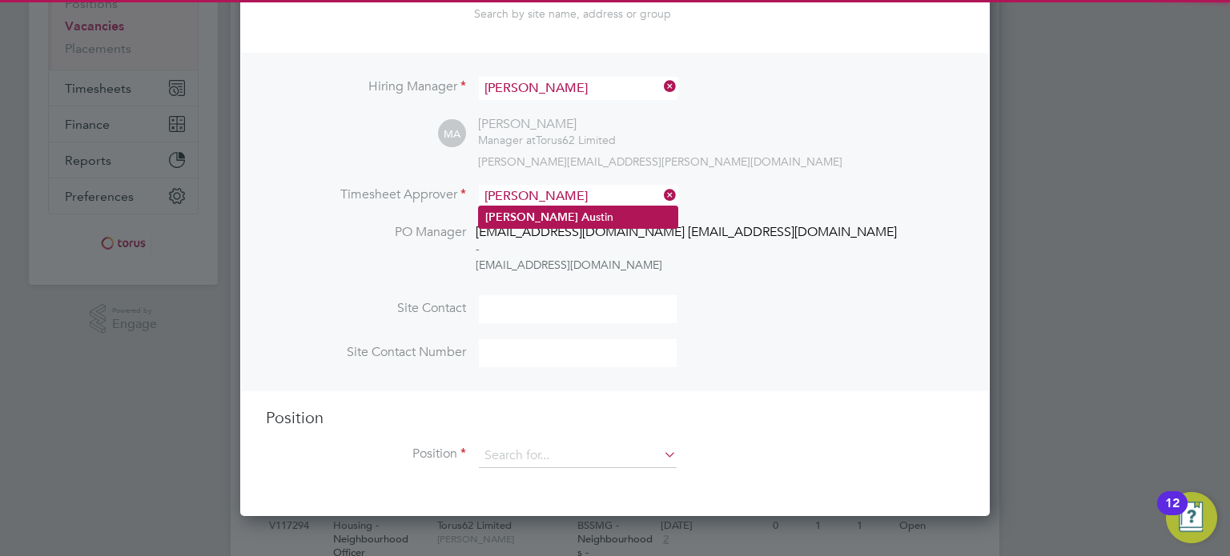
click at [553, 214] on li "Mike Au stin" at bounding box center [578, 218] width 199 height 22
type input "Mike Austin"
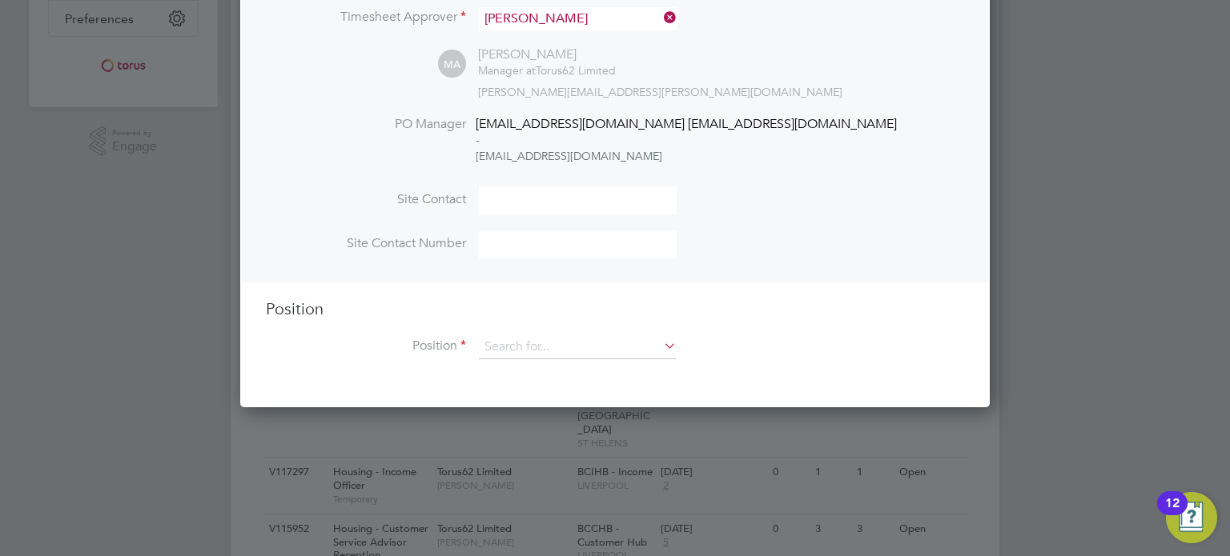
scroll to position [423, 0]
click at [532, 204] on input at bounding box center [578, 199] width 198 height 28
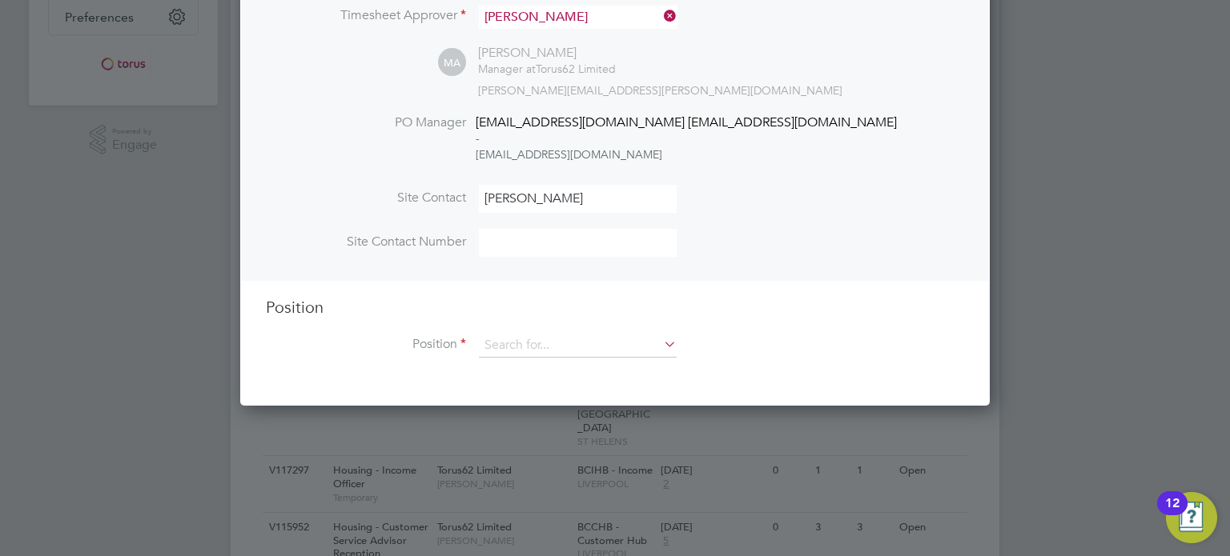
type input "Mike Austin"
click at [620, 325] on div "Position Position" at bounding box center [615, 335] width 698 height 77
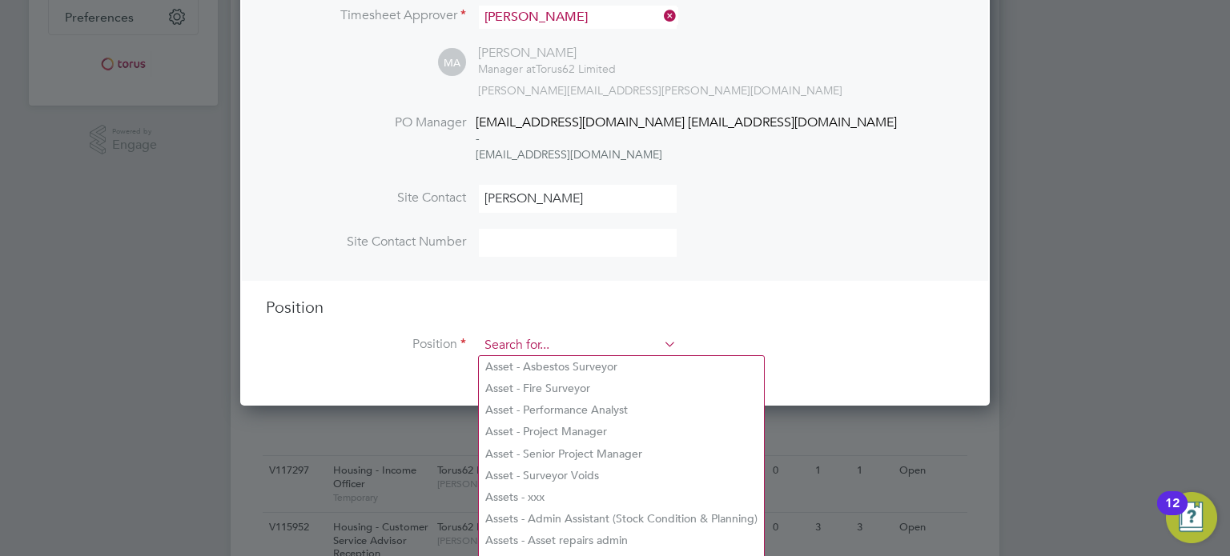
click at [621, 339] on input at bounding box center [578, 346] width 198 height 24
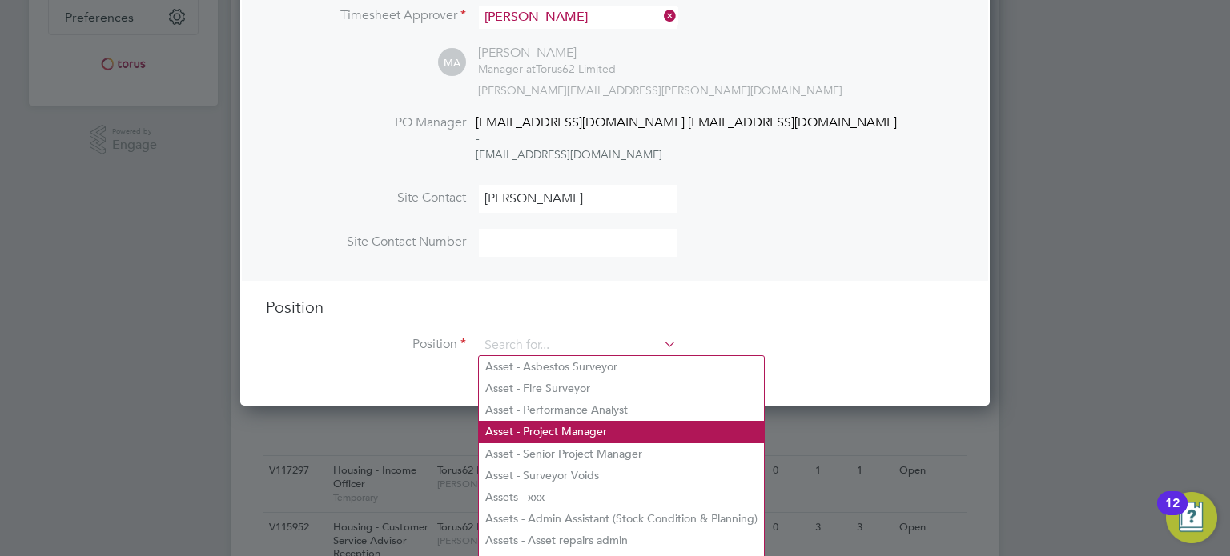
click at [573, 428] on li "Asset - Project Manager" at bounding box center [621, 432] width 285 height 22
type input "Asset - Project Manager"
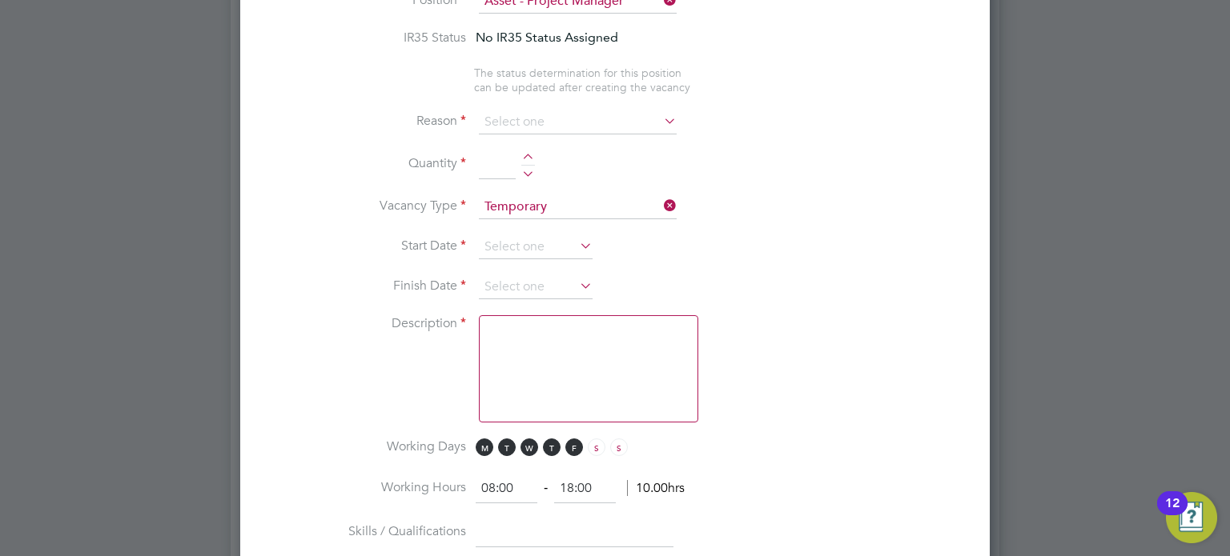
scroll to position [768, 0]
click at [528, 149] on li "Quantity" at bounding box center [615, 171] width 698 height 45
click at [528, 152] on div at bounding box center [528, 157] width 14 height 11
type input "1"
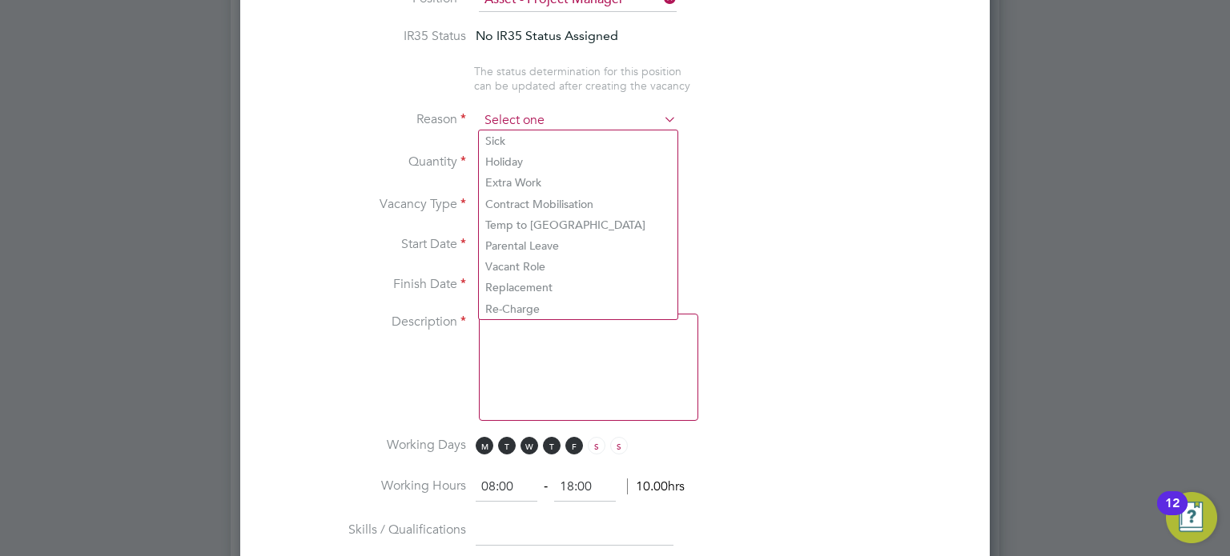
click at [567, 114] on input at bounding box center [578, 121] width 198 height 24
click at [541, 187] on li "Extra Work" at bounding box center [578, 182] width 199 height 21
type input "Extra Work"
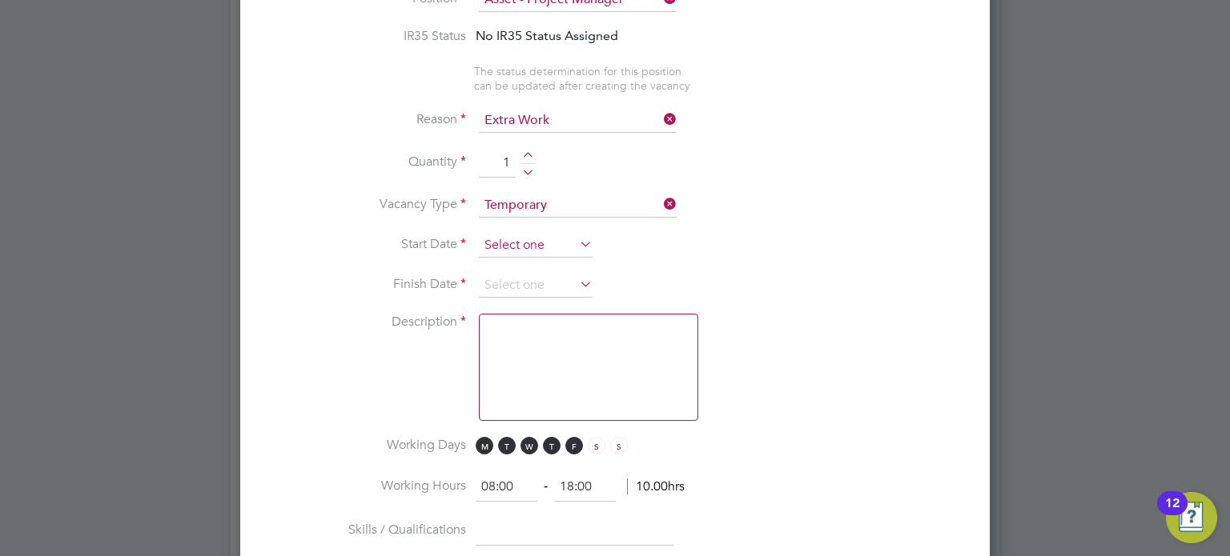
click at [525, 236] on input at bounding box center [536, 246] width 114 height 24
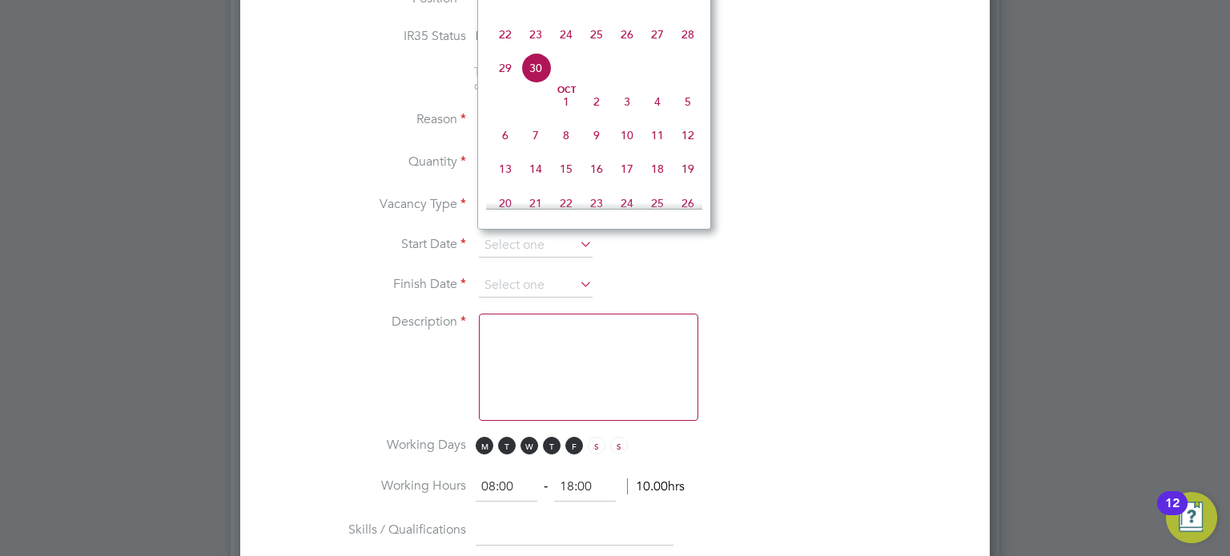
click at [564, 117] on span "Oct 1" at bounding box center [566, 101] width 30 height 30
type input "01 Oct 2025"
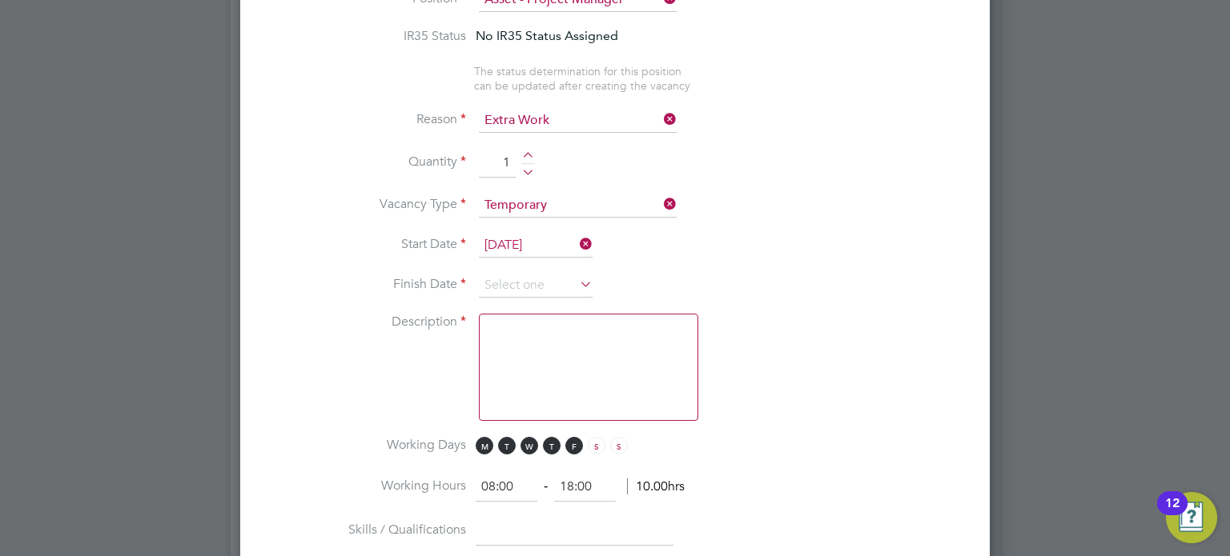
click at [518, 267] on li "Start Date 01 Oct 2025" at bounding box center [615, 254] width 698 height 40
click at [560, 278] on input at bounding box center [536, 286] width 114 height 24
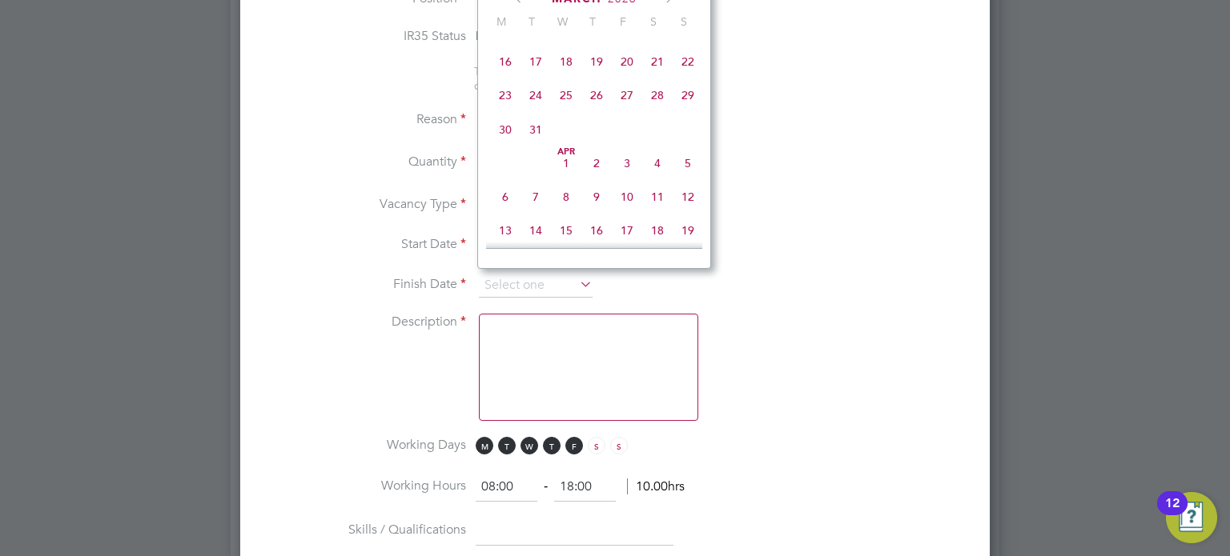
scroll to position [1423, 0]
click at [531, 171] on span "31" at bounding box center [535, 155] width 30 height 30
type input "31 Mar 2026"
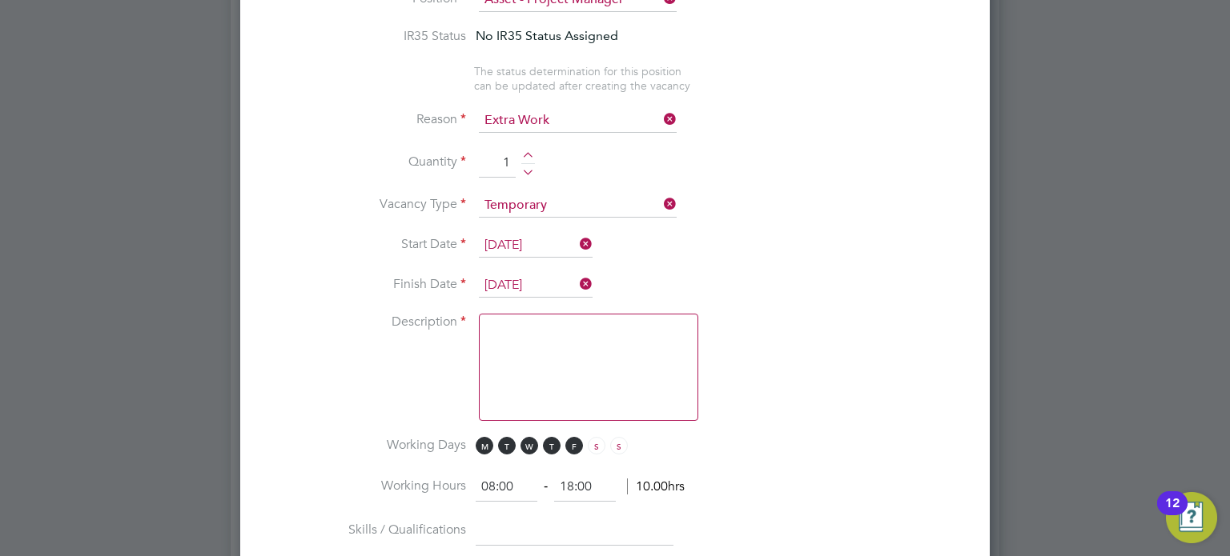
click at [583, 360] on textarea at bounding box center [588, 367] width 219 height 107
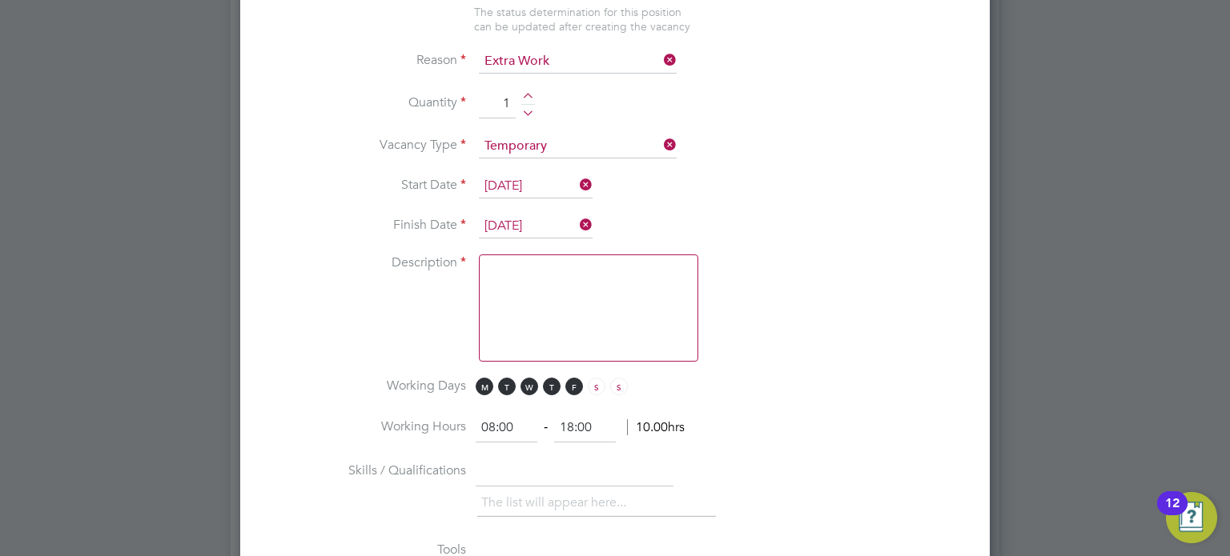
scroll to position [825, 0]
click at [538, 287] on textarea at bounding box center [588, 310] width 219 height 107
paste textarea "the delivery of Wave 2 SHDF"
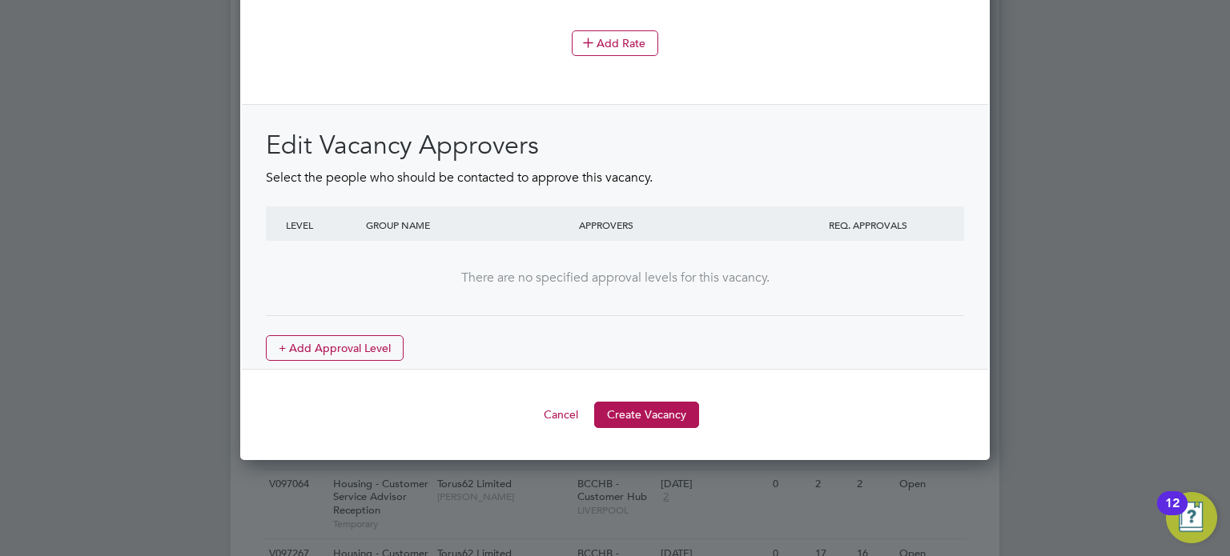
scroll to position [1873, 0]
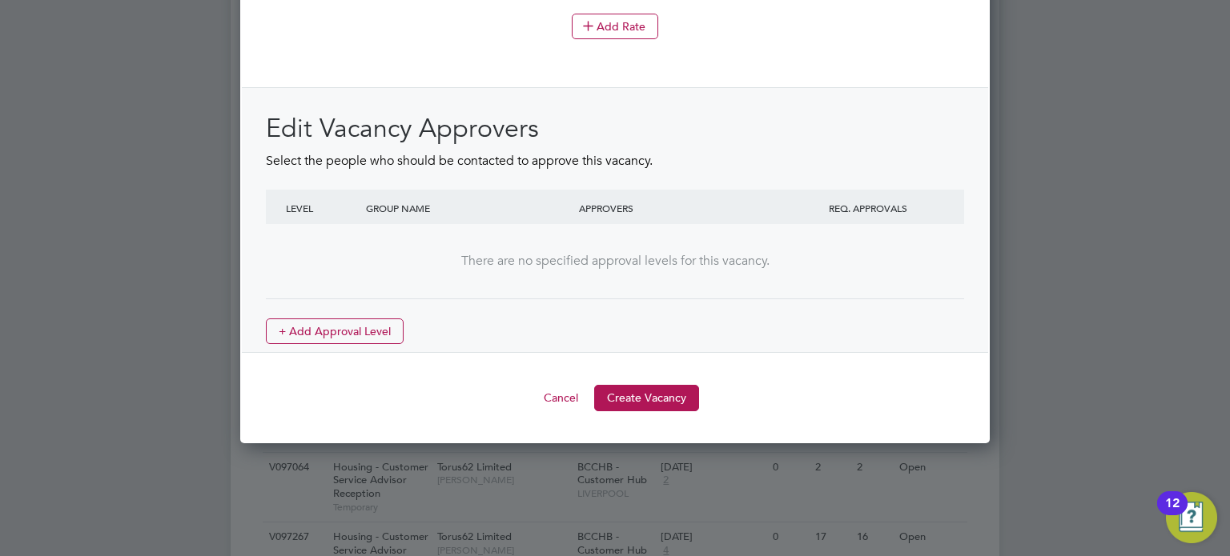
type textarea "Supporting with the delivery of Wave 2 SHDF"
click at [344, 328] on button "+ Add Approval Level" at bounding box center [335, 332] width 138 height 26
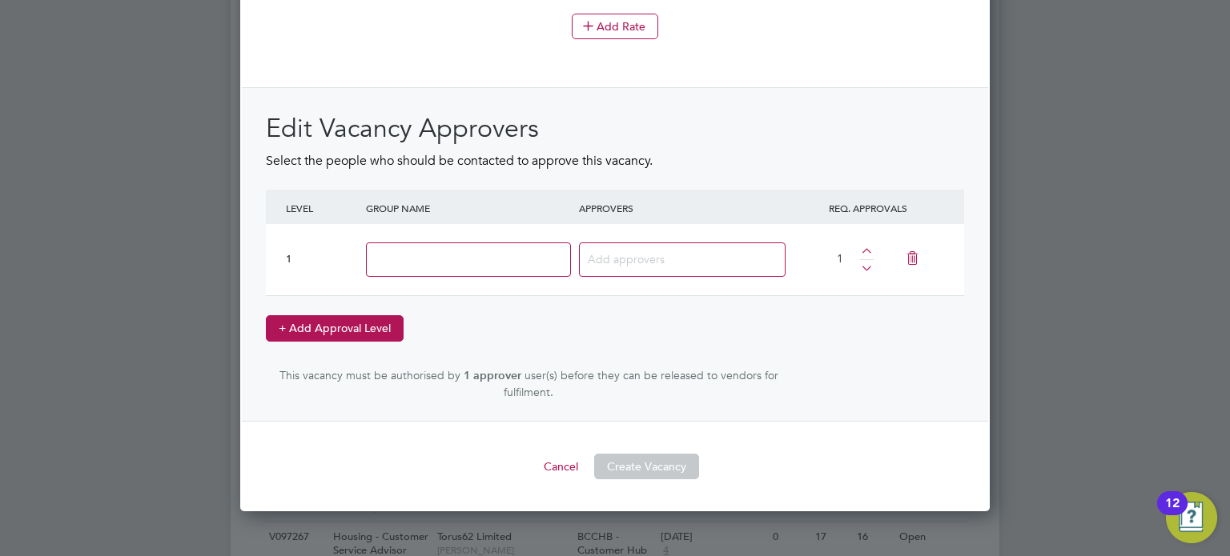
scroll to position [2317, 750]
click at [478, 250] on input at bounding box center [468, 260] width 205 height 34
type input "BP"
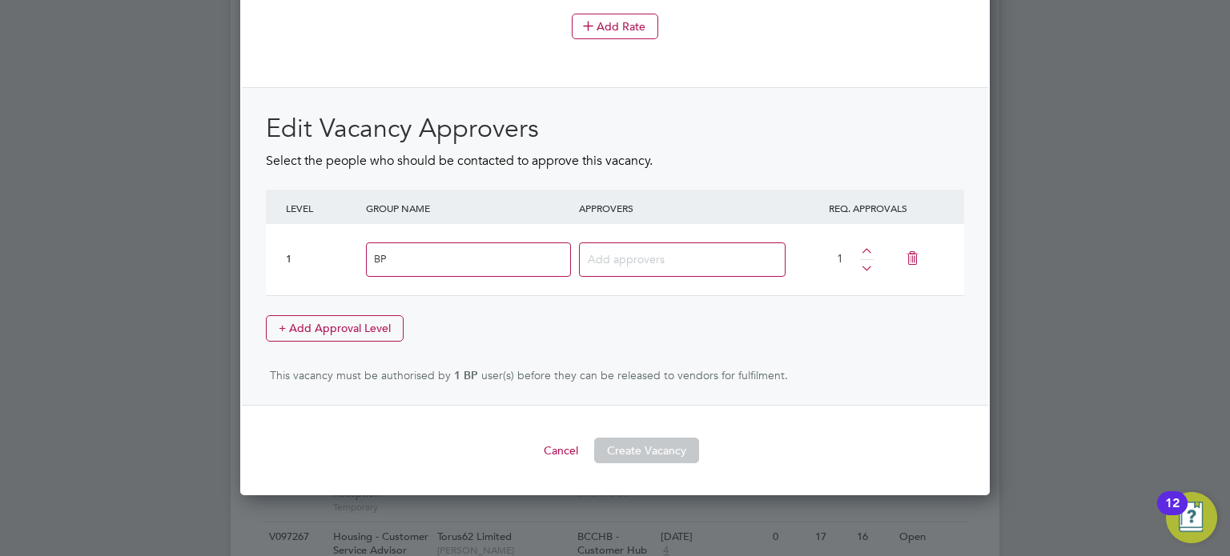
scroll to position [2301, 750]
click at [616, 243] on div at bounding box center [682, 260] width 207 height 34
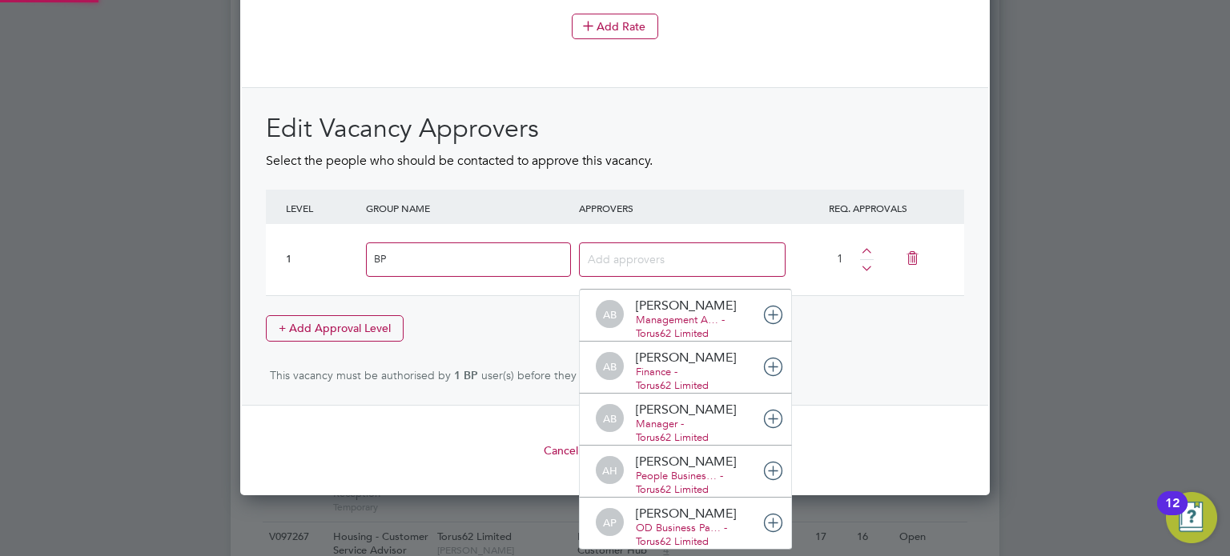
scroll to position [17, 113]
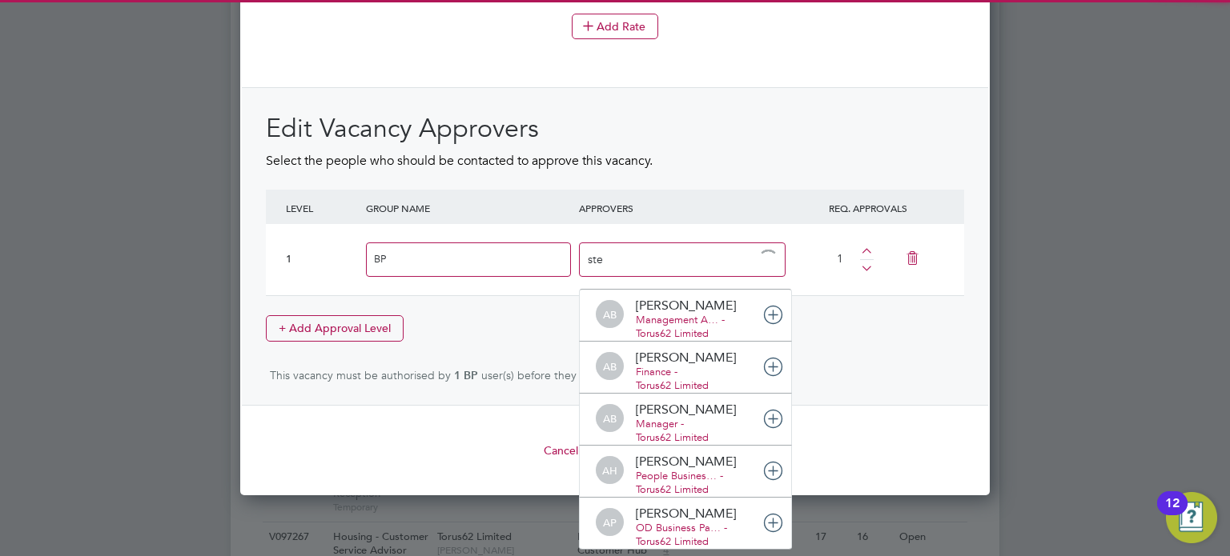
type input "step"
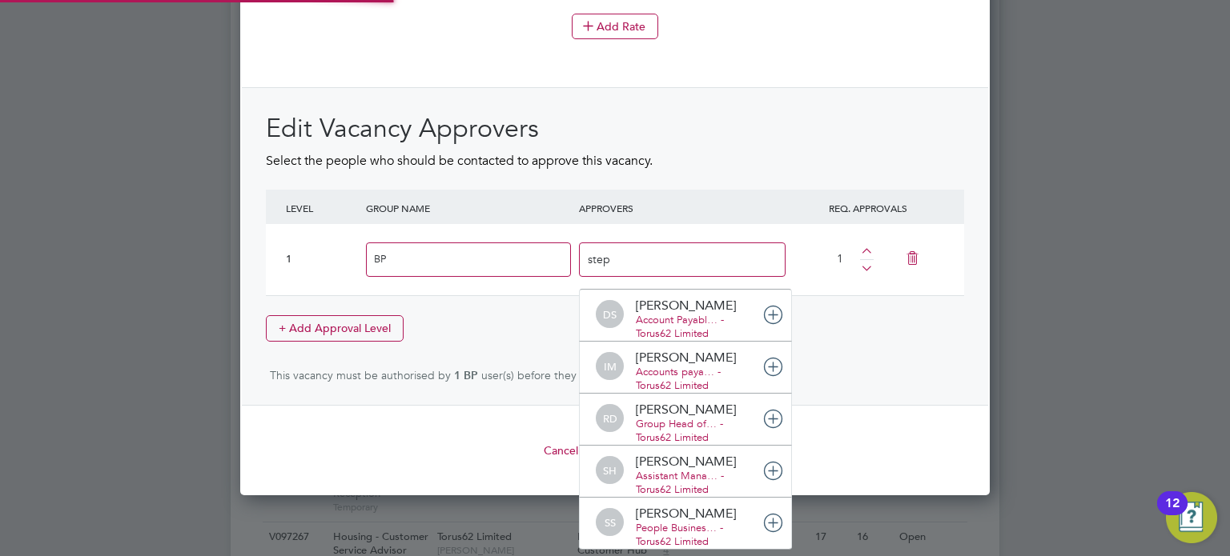
scroll to position [0, 0]
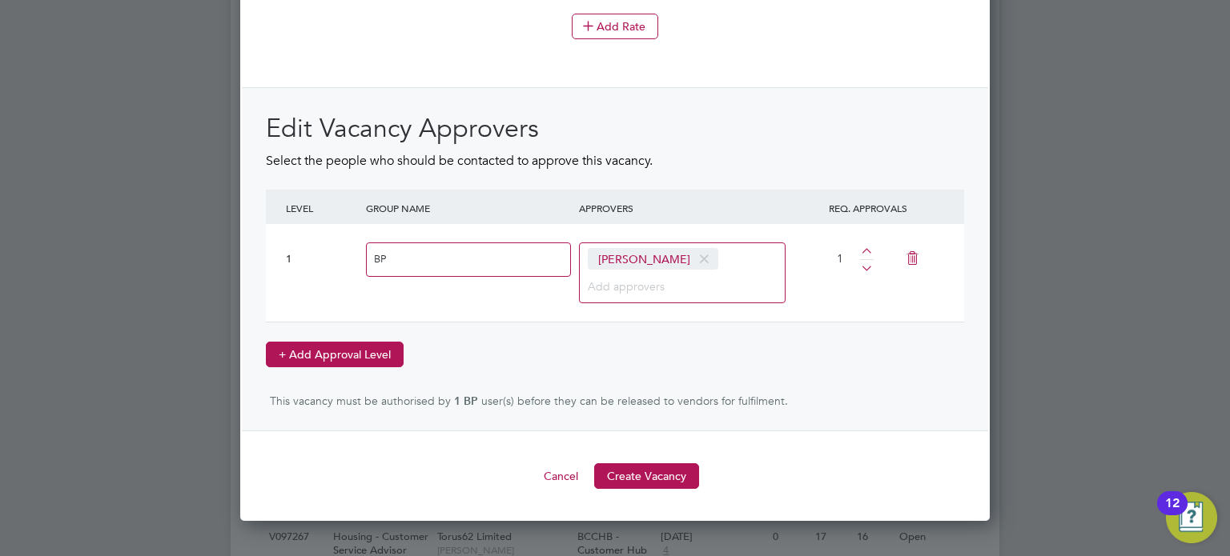
click at [345, 342] on button "+ Add Approval Level" at bounding box center [335, 355] width 138 height 26
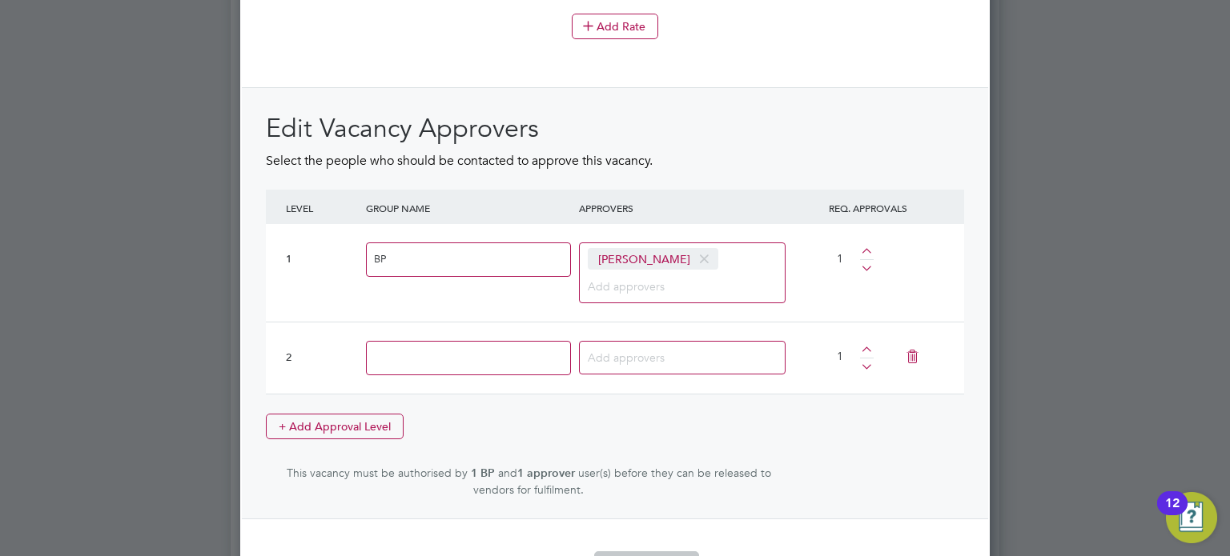
click at [423, 341] on input at bounding box center [468, 358] width 205 height 34
type input "GLT"
click at [631, 329] on div at bounding box center [681, 358] width 213 height 58
click at [630, 341] on div at bounding box center [682, 358] width 207 height 34
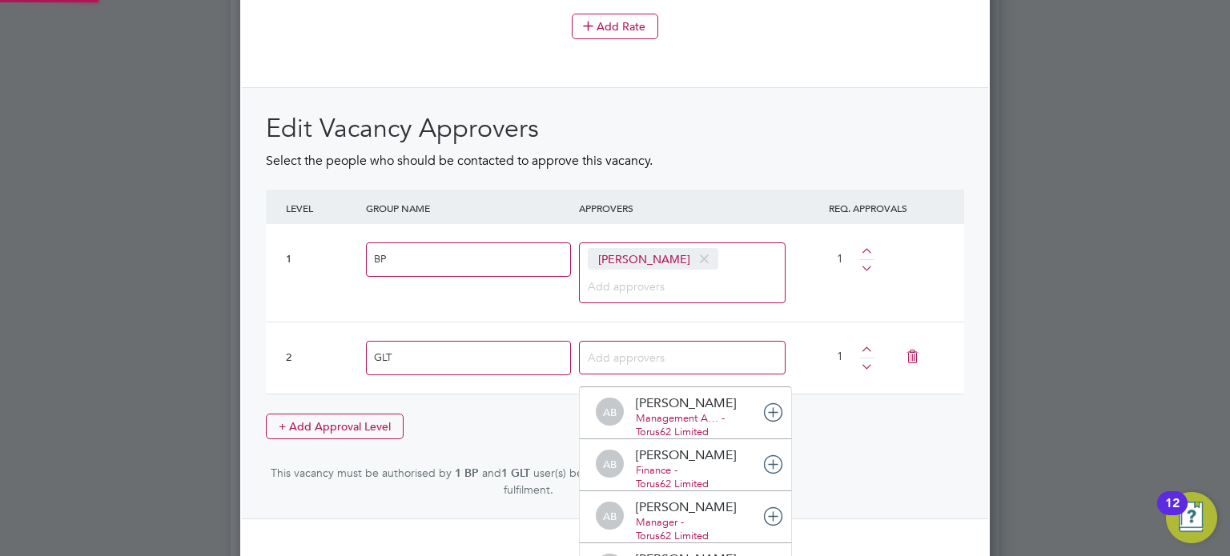
click at [626, 351] on input at bounding box center [676, 357] width 177 height 21
type input "mar"
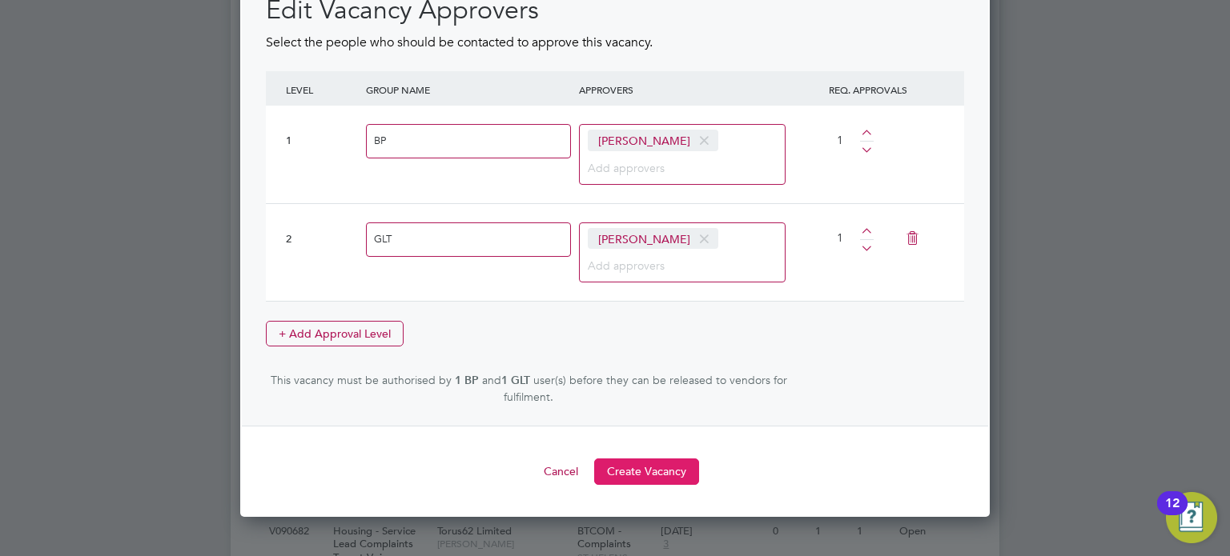
click at [620, 464] on button "Create Vacancy" at bounding box center [646, 472] width 105 height 26
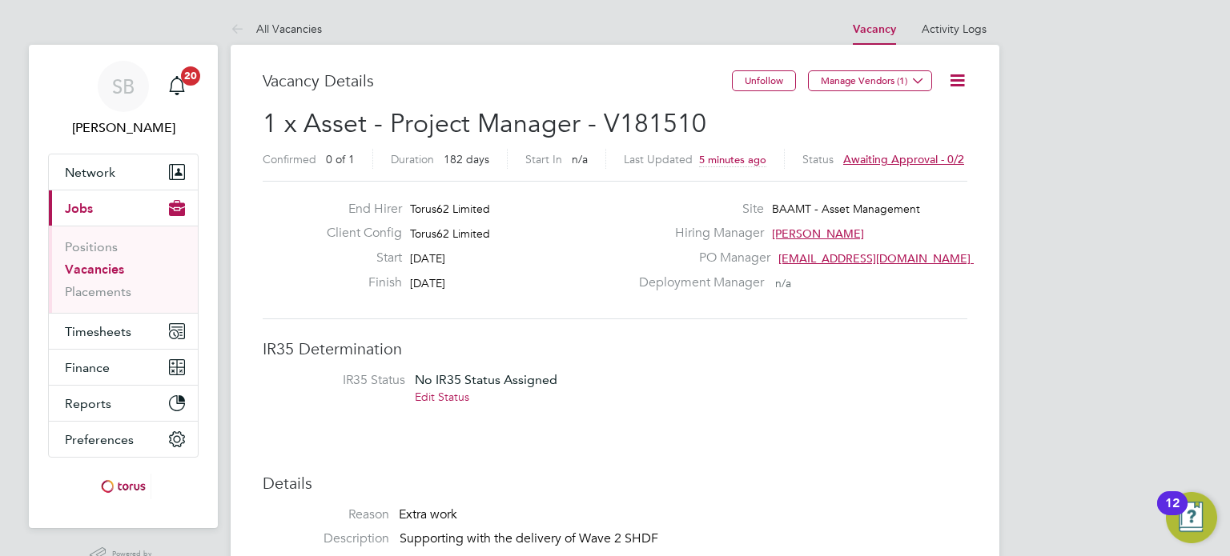
click at [443, 396] on link "Edit Status" at bounding box center [442, 397] width 54 height 14
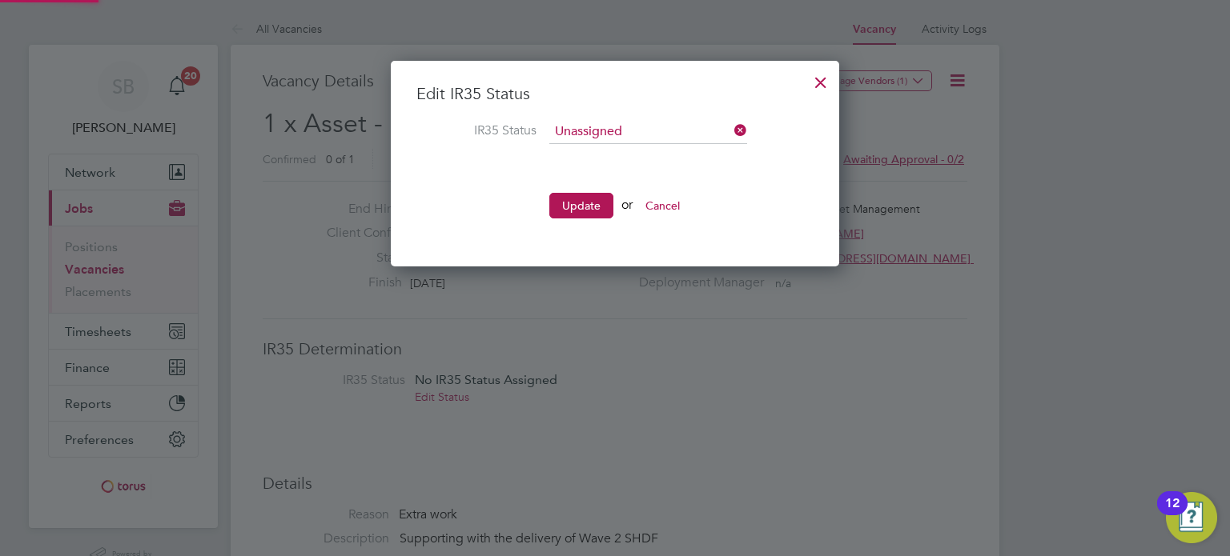
scroll to position [205, 449]
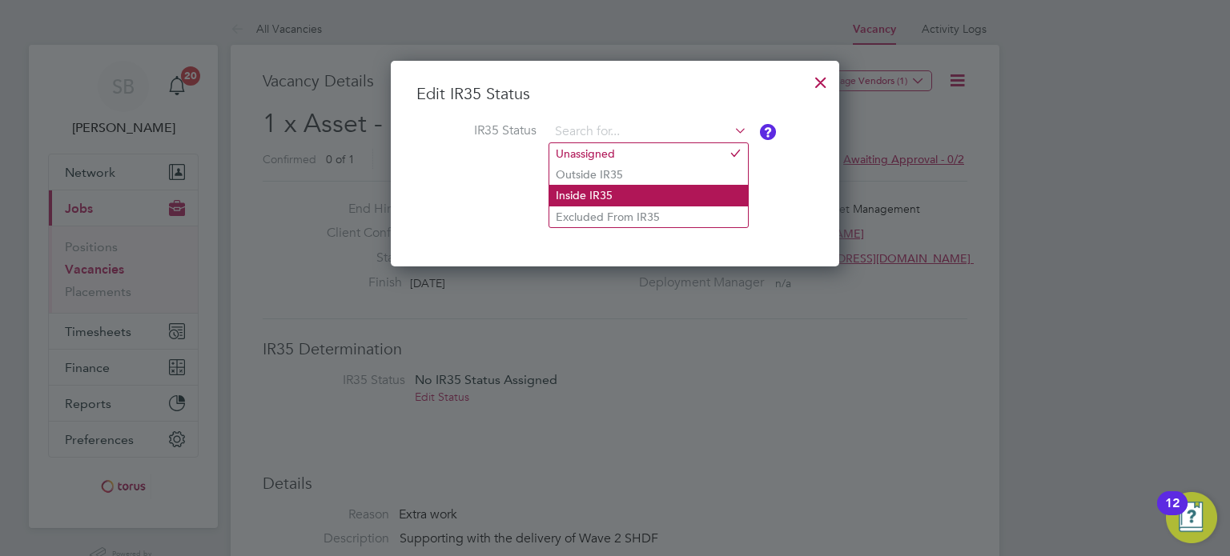
click at [594, 191] on li "Inside IR35" at bounding box center [648, 195] width 199 height 21
type input "Inside IR35"
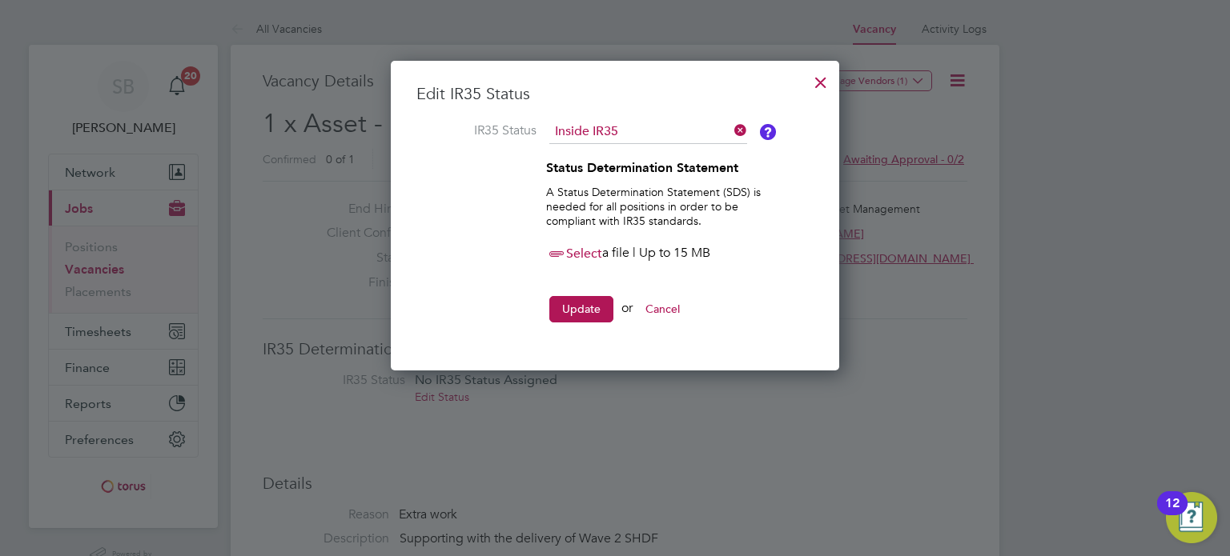
scroll to position [310, 449]
click at [584, 251] on span "Select" at bounding box center [574, 254] width 56 height 16
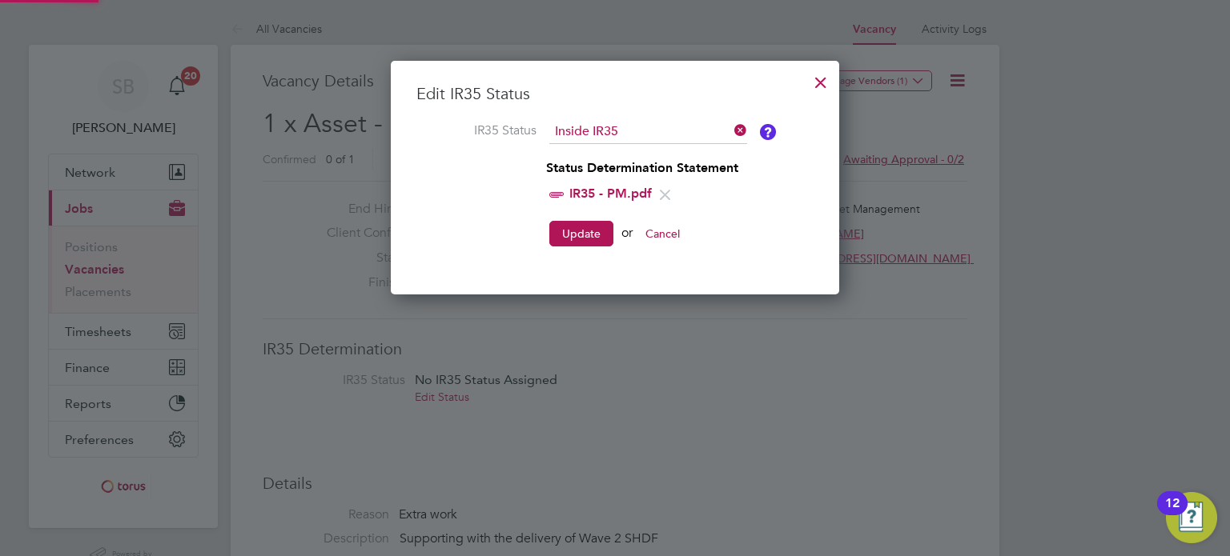
scroll to position [234, 449]
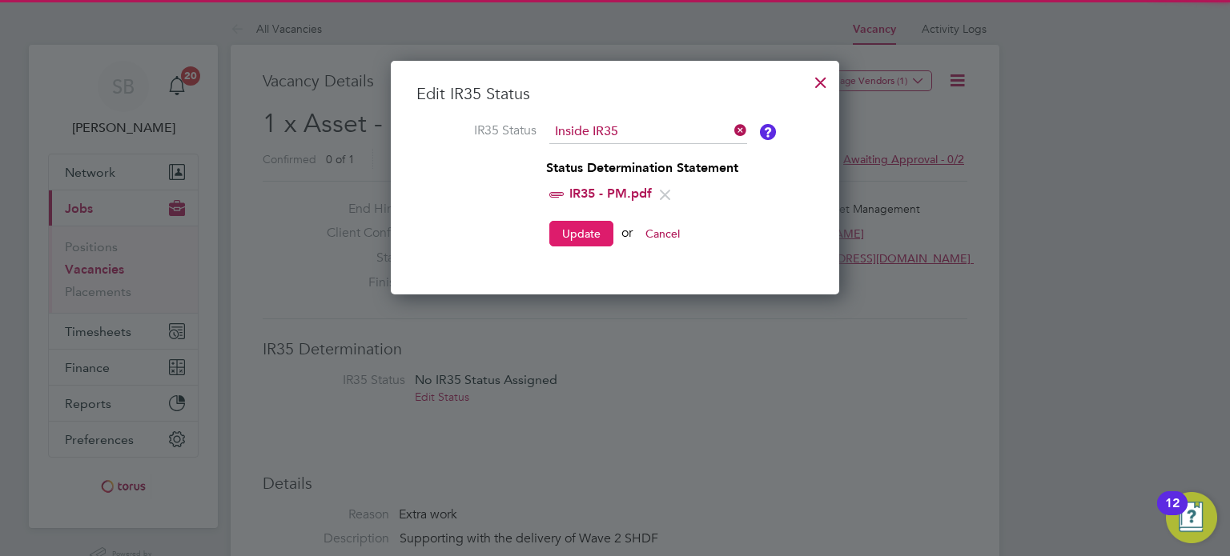
click at [589, 230] on button "Update" at bounding box center [581, 234] width 64 height 26
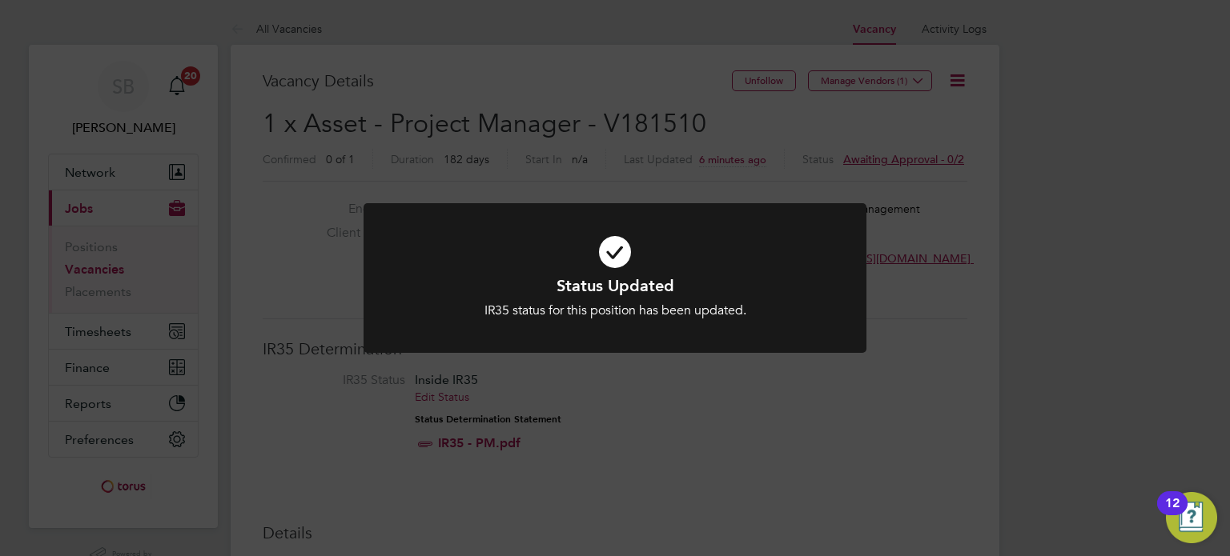
click at [938, 370] on div "Status Updated IR35 status for this position has been updated. Cancel Okay" at bounding box center [615, 278] width 1230 height 556
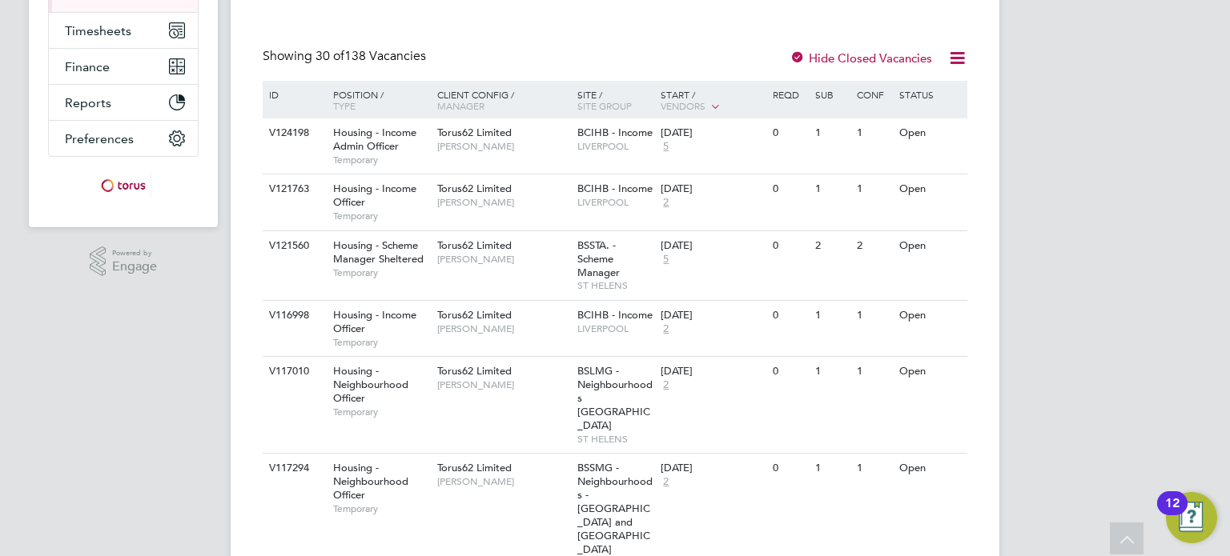
scroll to position [304, 0]
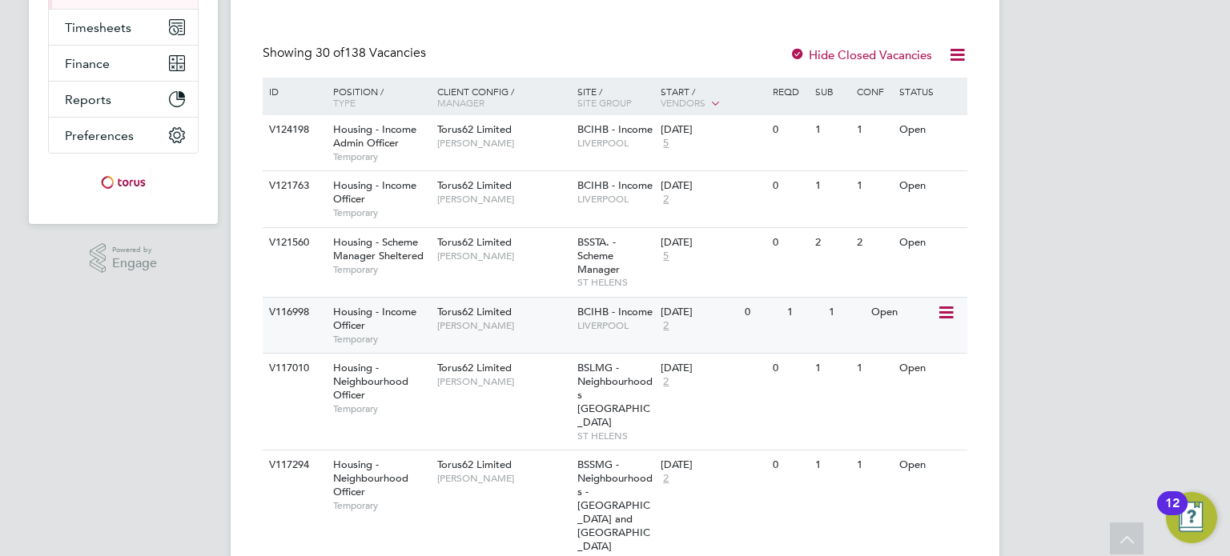
click at [371, 321] on div "Housing - Income Officer Temporary" at bounding box center [377, 325] width 112 height 55
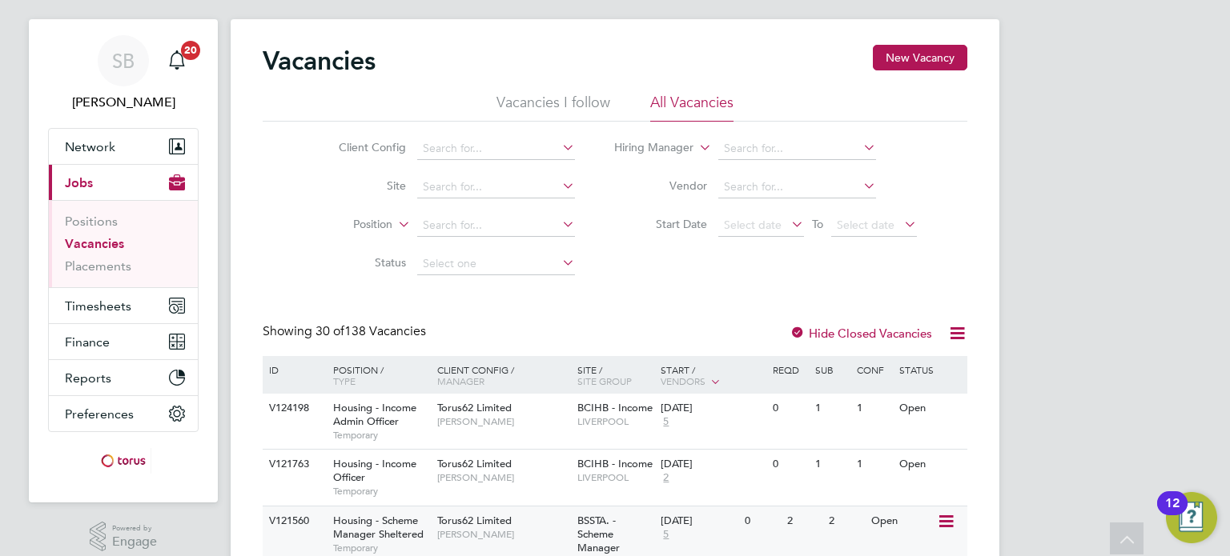
scroll to position [0, 0]
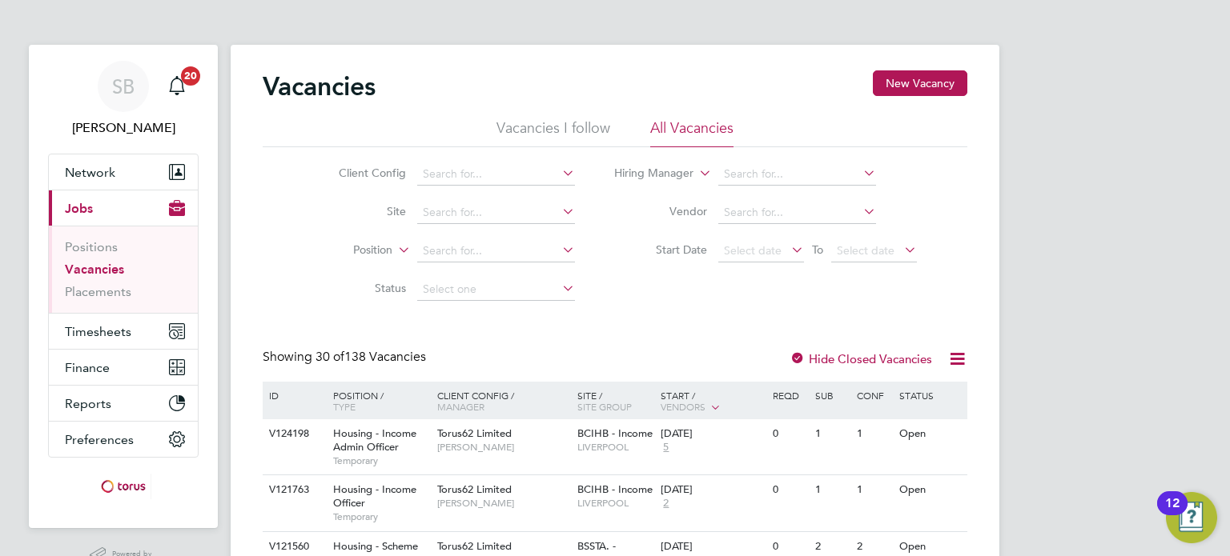
click at [366, 391] on div "Position / Type" at bounding box center [377, 401] width 112 height 38
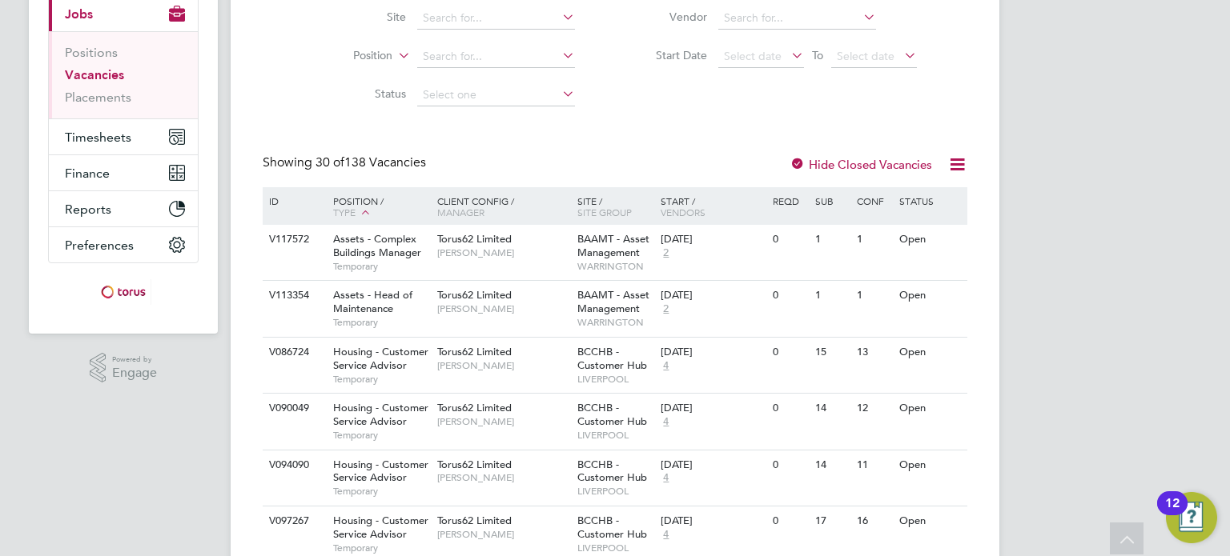
scroll to position [199, 0]
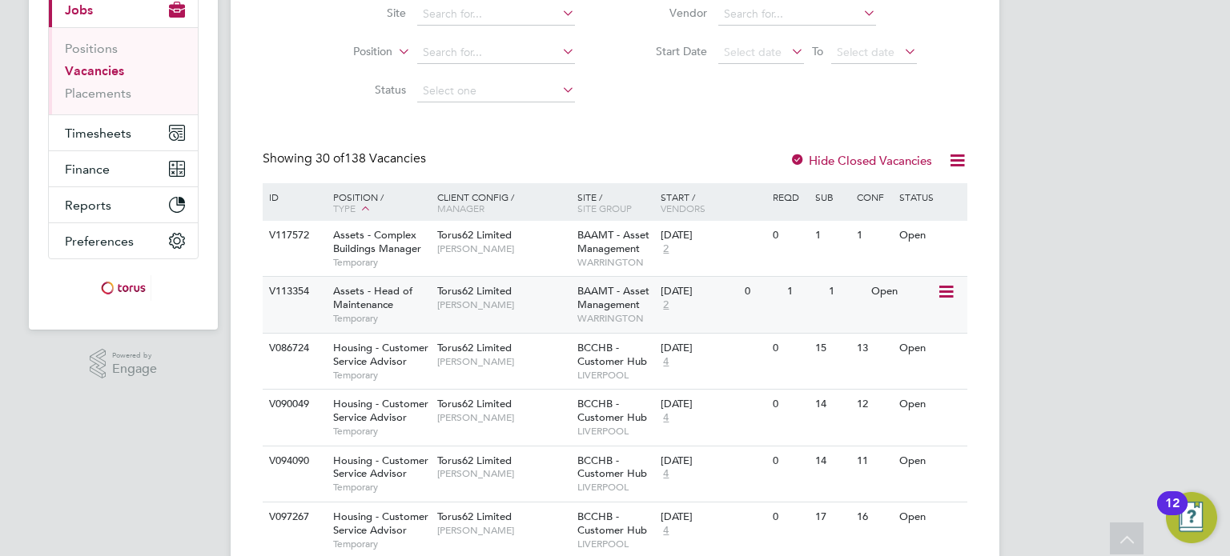
click at [359, 278] on div "Assets - Head of Maintenance Temporary" at bounding box center [377, 304] width 112 height 55
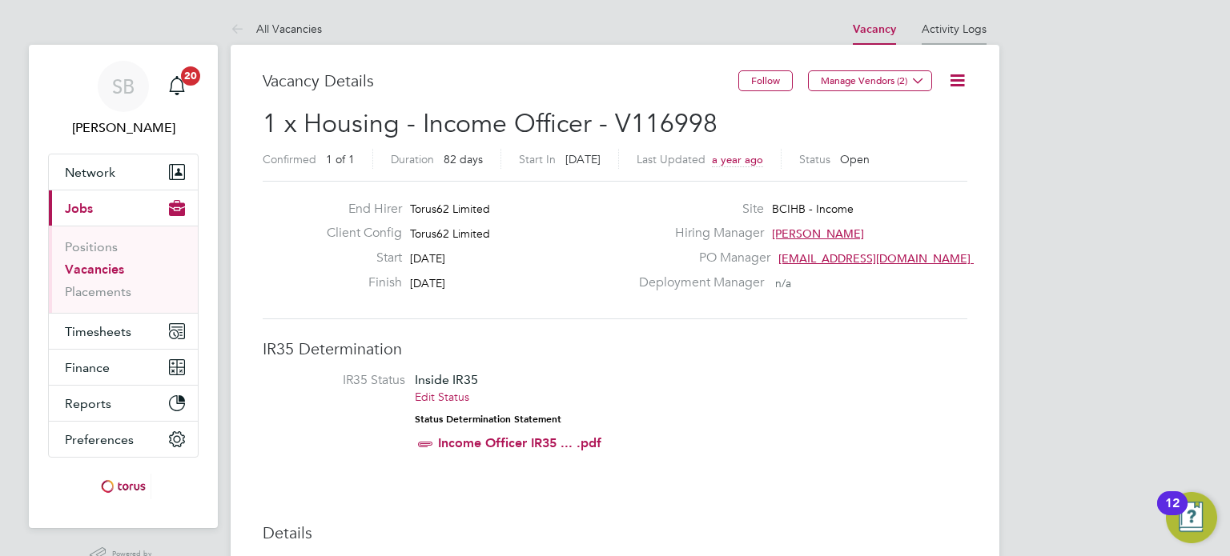
click at [968, 17] on li "Activity Logs" at bounding box center [953, 29] width 65 height 32
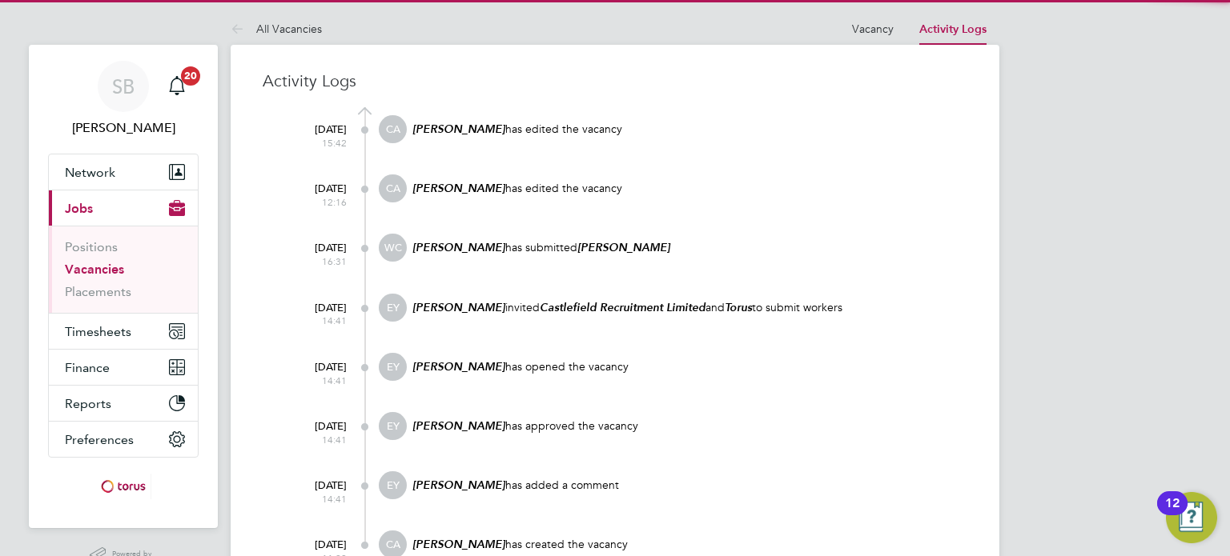
scroll to position [74, 0]
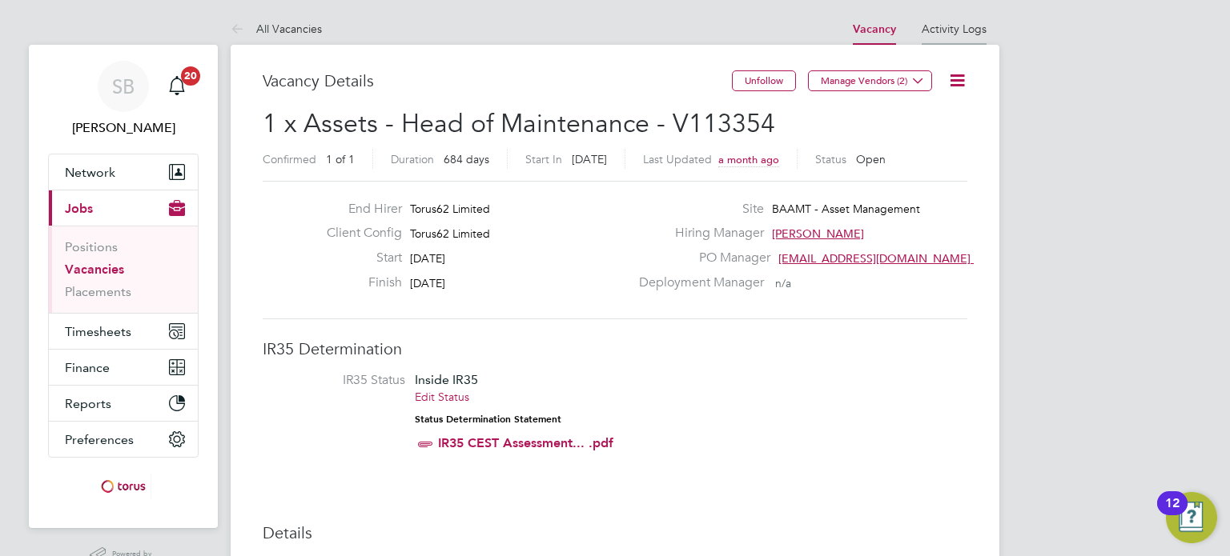
click at [941, 38] on li "Activity Logs" at bounding box center [953, 29] width 65 height 32
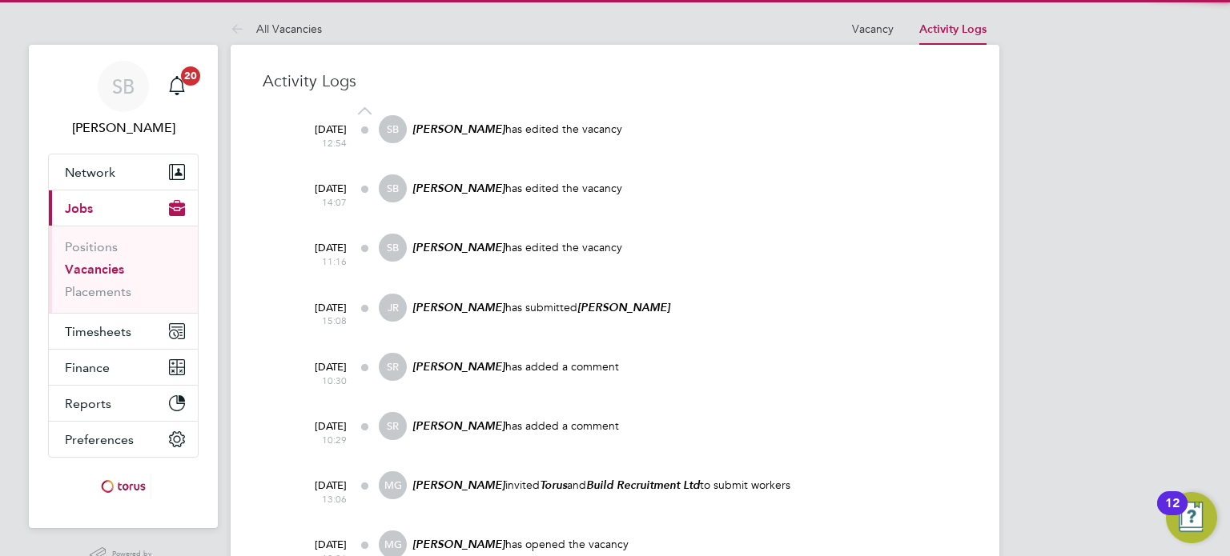
scroll to position [192, 0]
